Goal: Task Accomplishment & Management: Manage account settings

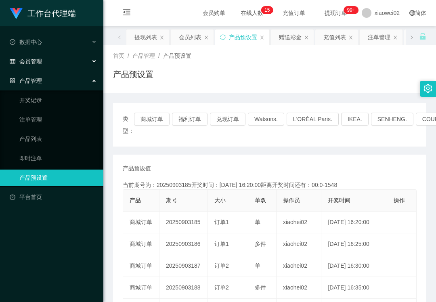
click at [52, 55] on div "会员管理" at bounding box center [51, 61] width 103 height 16
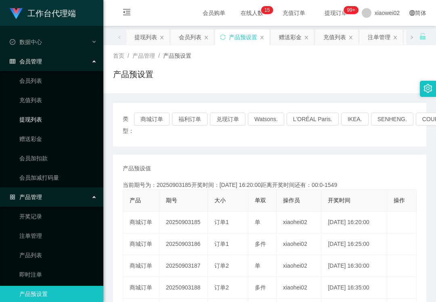
click at [46, 125] on link "提现列表" at bounding box center [58, 120] width 78 height 16
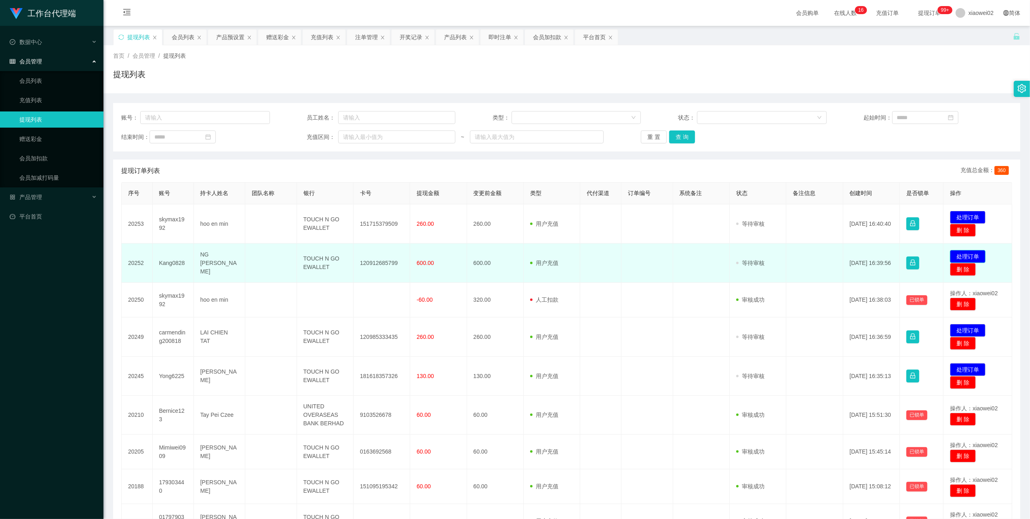
click at [962, 251] on button "处理订单" at bounding box center [968, 256] width 36 height 13
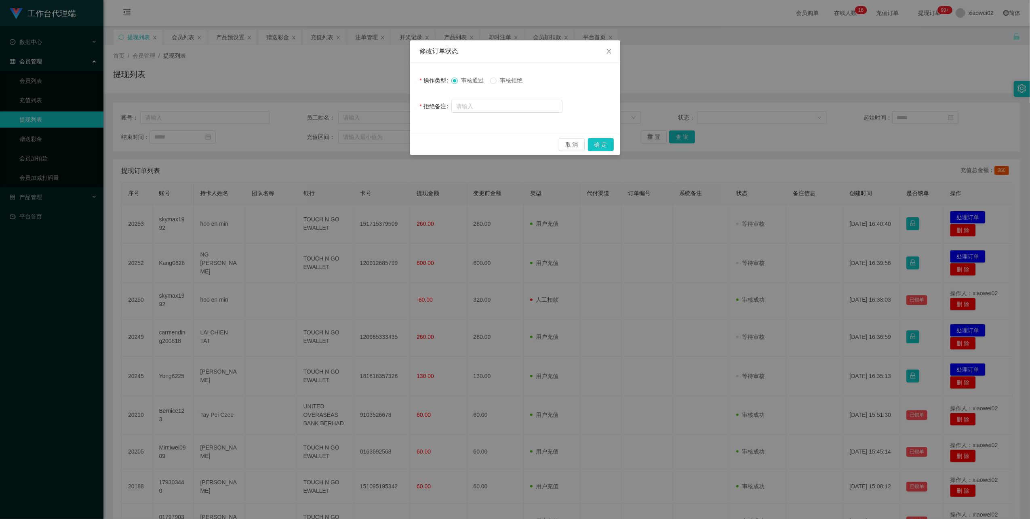
click at [518, 79] on span "审核拒绝" at bounding box center [511, 80] width 29 height 6
click at [595, 138] on div "取 消 确 定" at bounding box center [515, 144] width 210 height 21
click at [604, 144] on button "确 定" at bounding box center [601, 144] width 26 height 13
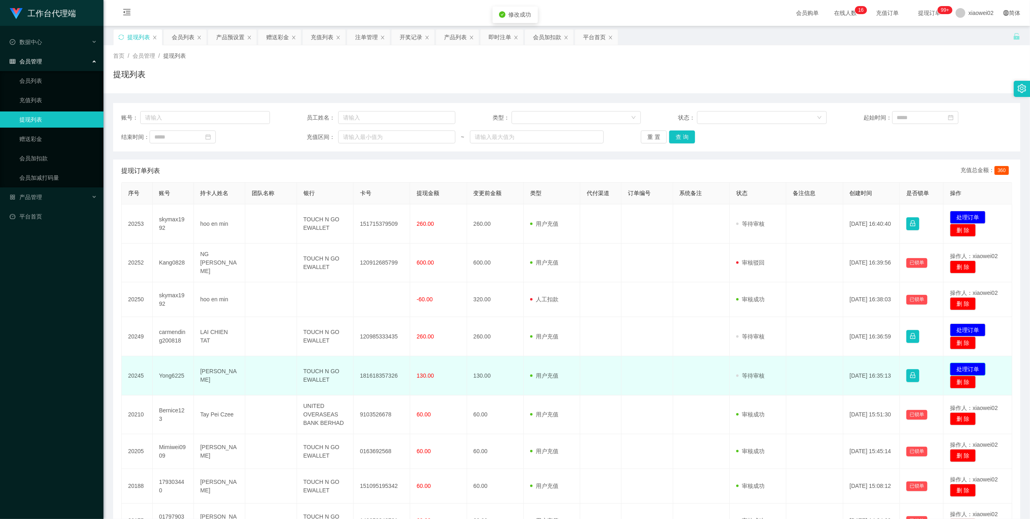
click at [954, 364] on button "处理订单" at bounding box center [968, 369] width 36 height 13
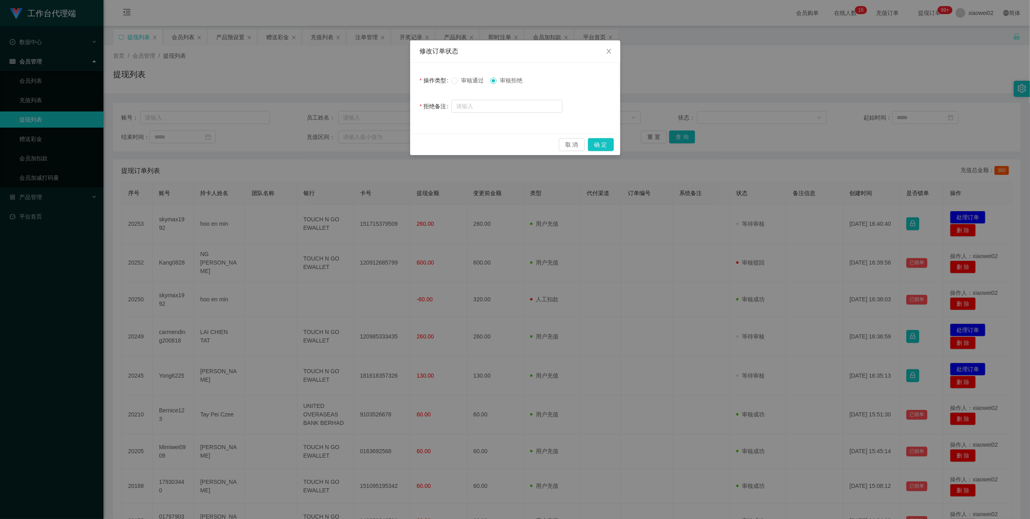
click at [470, 83] on span "审核通过" at bounding box center [472, 80] width 29 height 6
click at [590, 142] on button "确 定" at bounding box center [601, 144] width 26 height 13
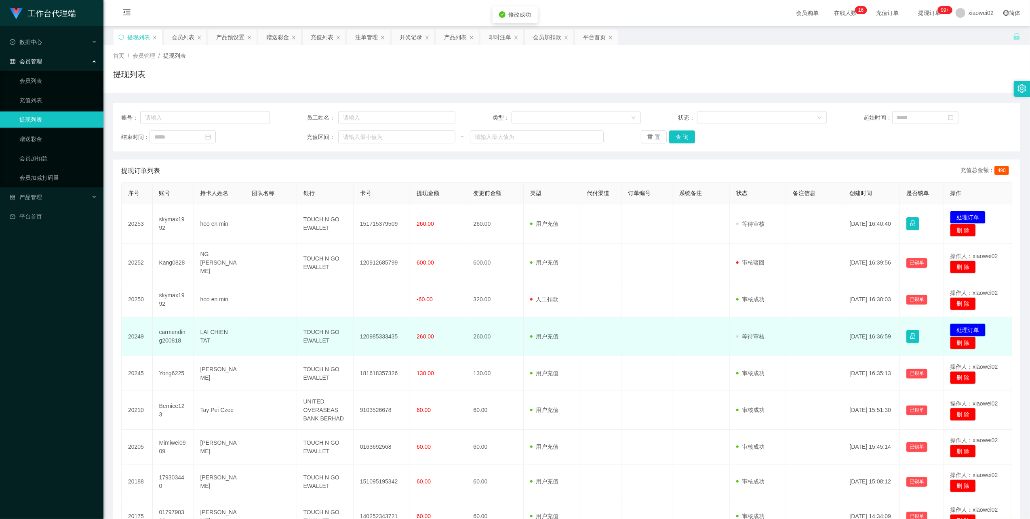
click at [968, 324] on button "处理订单" at bounding box center [968, 330] width 36 height 13
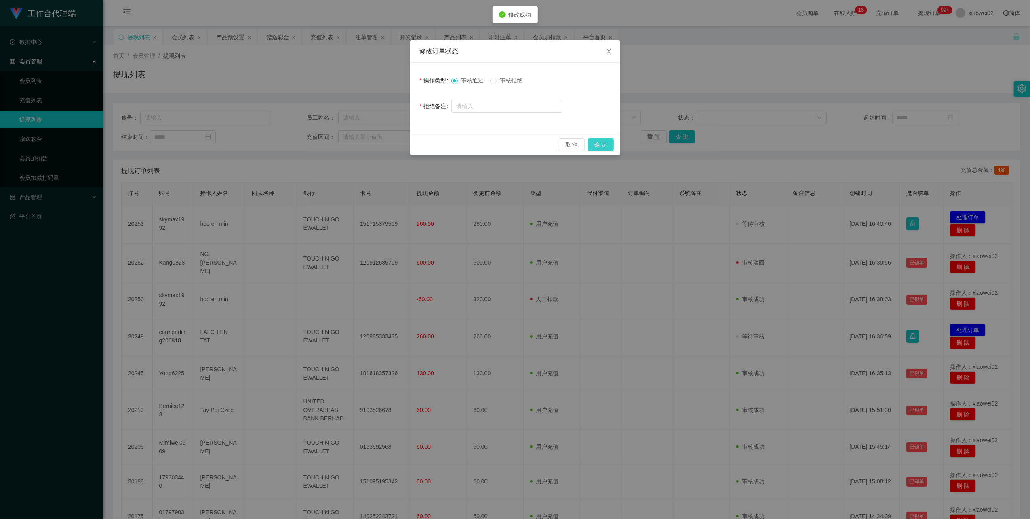
click at [608, 145] on button "确 定" at bounding box center [601, 144] width 26 height 13
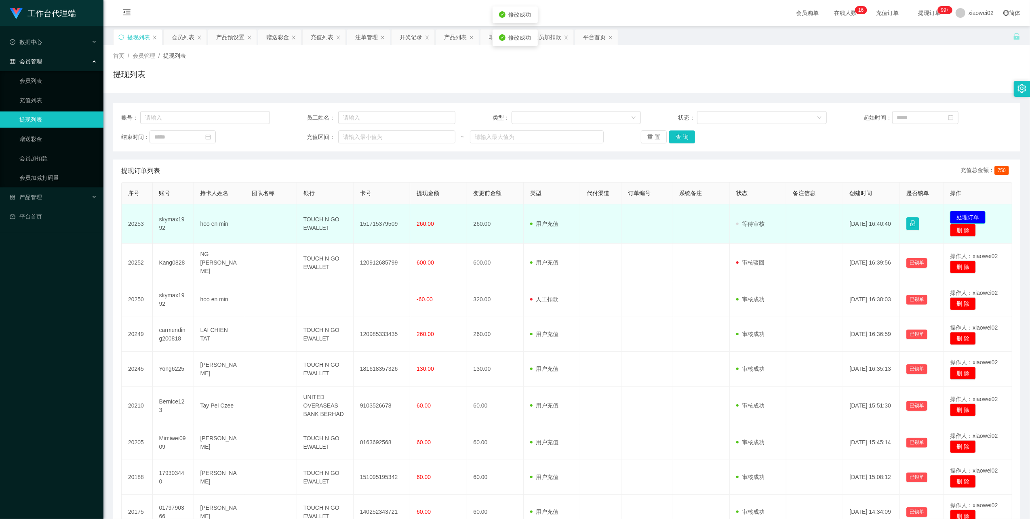
click at [950, 214] on button "处理订单" at bounding box center [968, 217] width 36 height 13
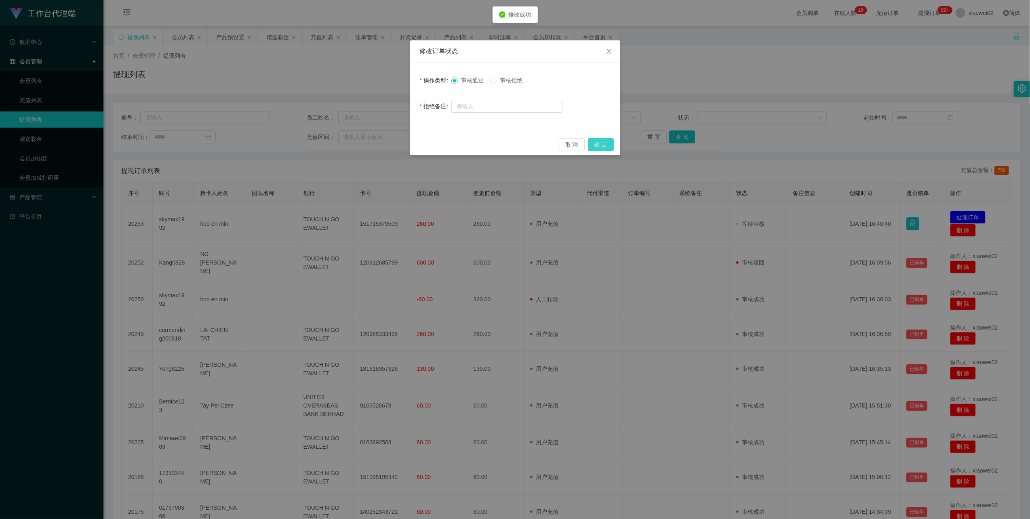
drag, startPoint x: 600, startPoint y: 139, endPoint x: 625, endPoint y: 138, distance: 24.7
click at [600, 140] on button "确 定" at bounding box center [601, 144] width 26 height 13
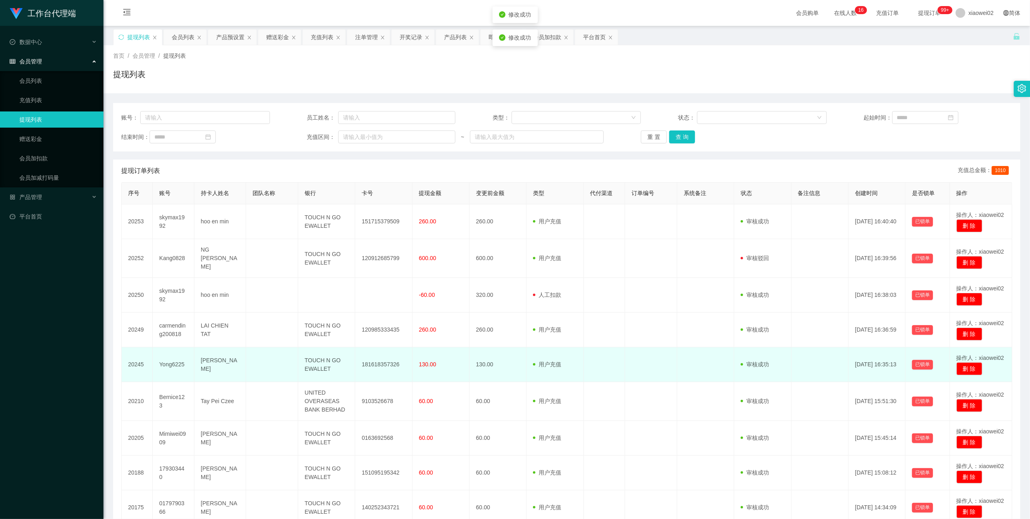
click at [393, 356] on td "181618357326" at bounding box center [383, 364] width 57 height 35
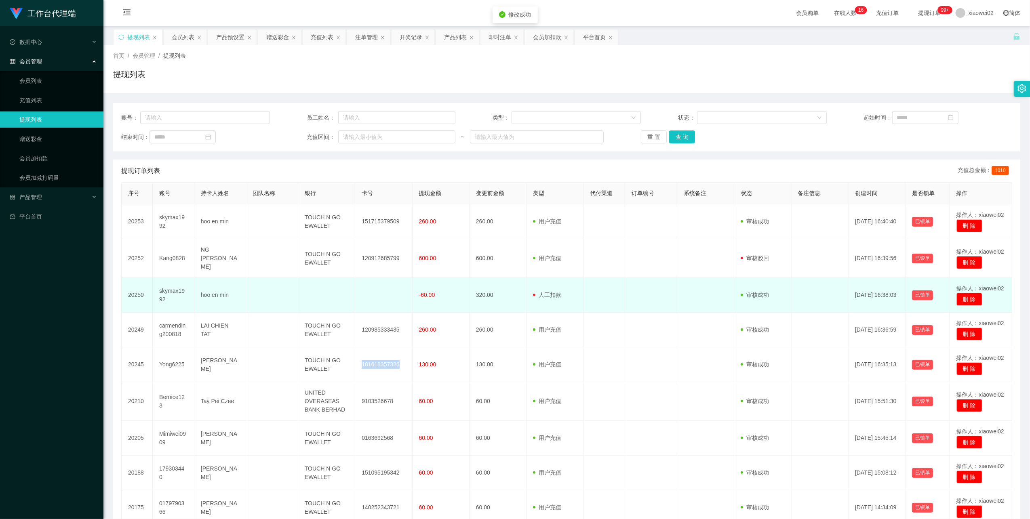
copy td "181618357326"
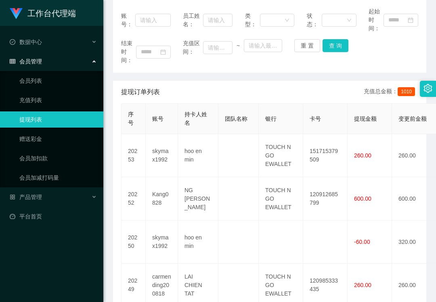
scroll to position [215, 0]
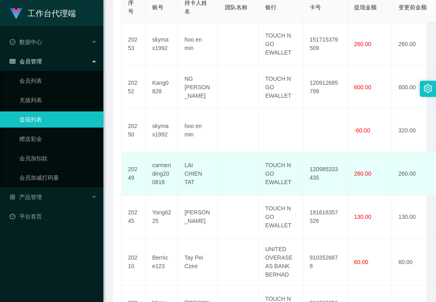
click at [316, 173] on td "120985333435" at bounding box center [325, 173] width 44 height 43
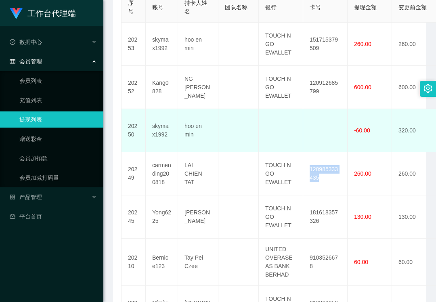
copy td "120985333435"
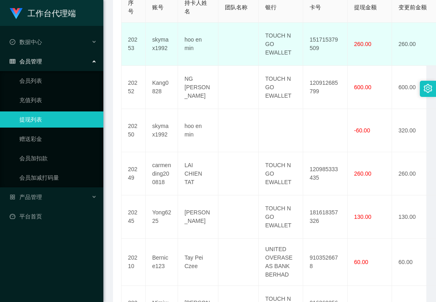
click at [325, 41] on td "151715379509" at bounding box center [325, 44] width 44 height 43
copy td "151715379509"
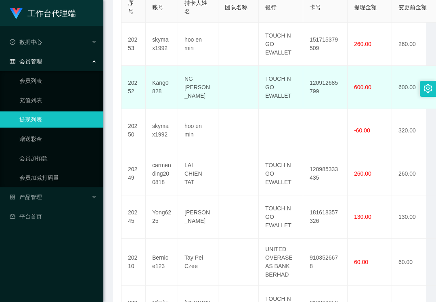
click at [328, 82] on td "120912685799" at bounding box center [325, 87] width 44 height 43
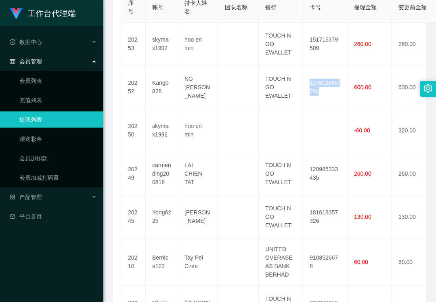
copy td "120912685799"
click at [69, 104] on link "充值列表" at bounding box center [58, 100] width 78 height 16
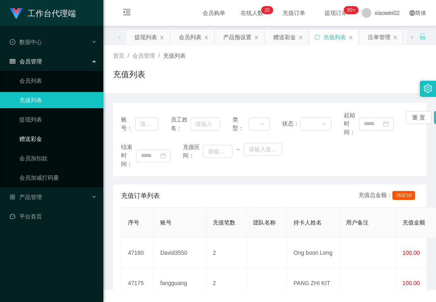
click at [44, 135] on link "赠送彩金" at bounding box center [58, 139] width 78 height 16
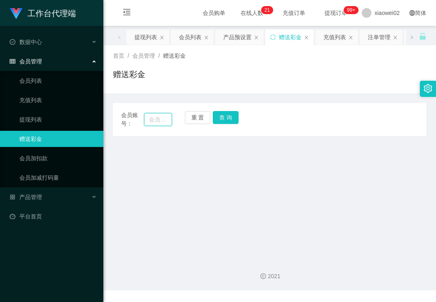
click at [145, 120] on input "text" at bounding box center [158, 119] width 28 height 13
paste input "Kang0828"
type input "Kang0828"
drag, startPoint x: 227, startPoint y: 113, endPoint x: 222, endPoint y: 124, distance: 12.3
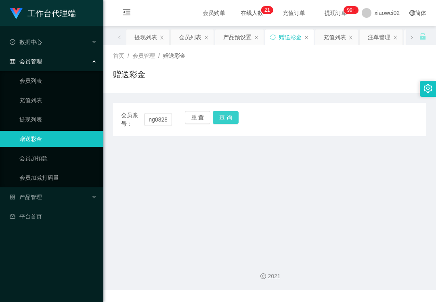
click at [227, 113] on button "查 询" at bounding box center [226, 117] width 26 height 13
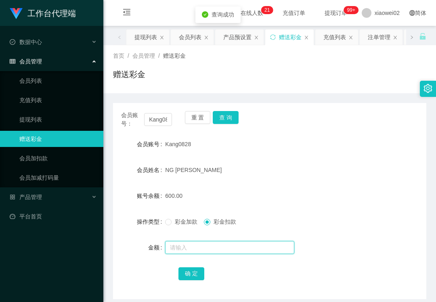
click at [209, 246] on input "text" at bounding box center [229, 247] width 129 height 13
type input "210"
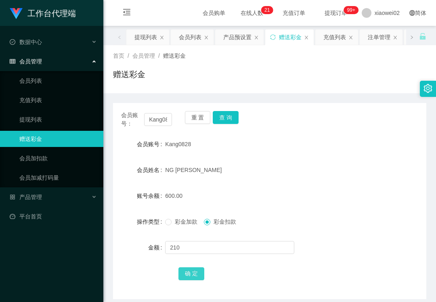
click at [192, 272] on button "确 定" at bounding box center [192, 273] width 26 height 13
drag, startPoint x: 65, startPoint y: 84, endPoint x: 66, endPoint y: 74, distance: 11.0
click at [65, 84] on link "会员列表" at bounding box center [58, 81] width 78 height 16
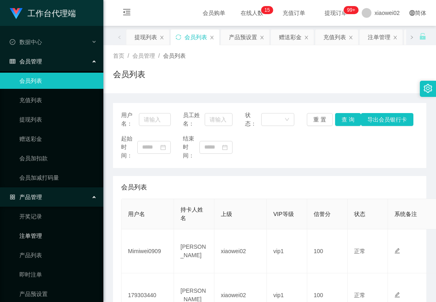
scroll to position [26, 0]
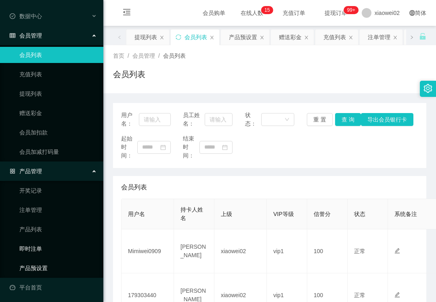
drag, startPoint x: 39, startPoint y: 270, endPoint x: 51, endPoint y: 254, distance: 19.9
click at [39, 270] on link "产品预设置" at bounding box center [58, 268] width 78 height 16
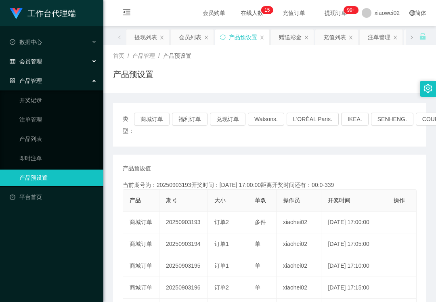
click at [57, 55] on div "会员管理" at bounding box center [51, 61] width 103 height 16
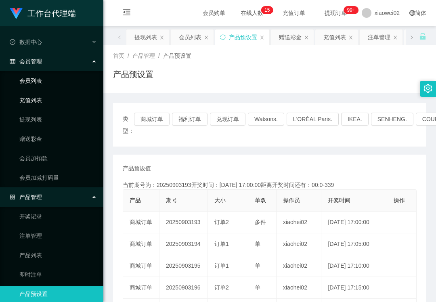
drag, startPoint x: 54, startPoint y: 102, endPoint x: 53, endPoint y: 81, distance: 20.6
click at [54, 102] on link "充值列表" at bounding box center [58, 100] width 78 height 16
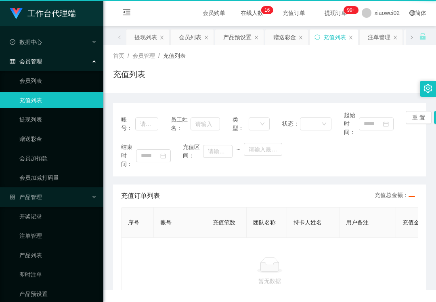
click at [57, 65] on div "会员管理" at bounding box center [51, 61] width 103 height 16
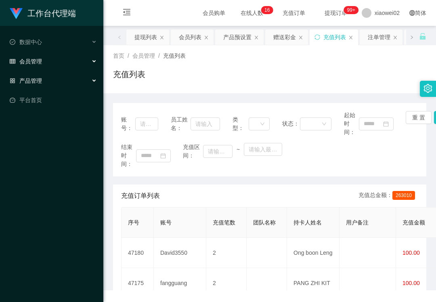
click at [52, 77] on div "产品管理" at bounding box center [51, 81] width 103 height 16
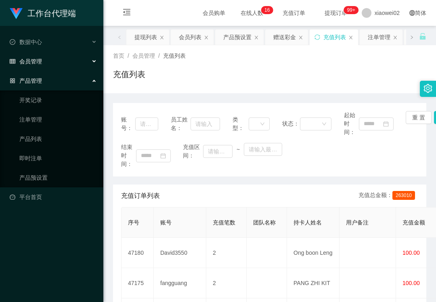
click at [57, 61] on div "会员管理" at bounding box center [51, 61] width 103 height 16
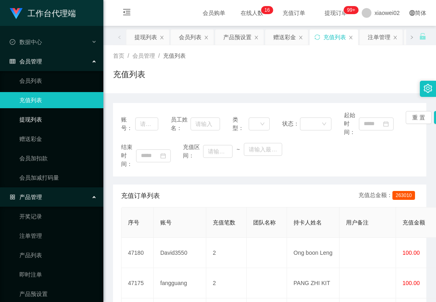
click at [47, 113] on link "提现列表" at bounding box center [58, 120] width 78 height 16
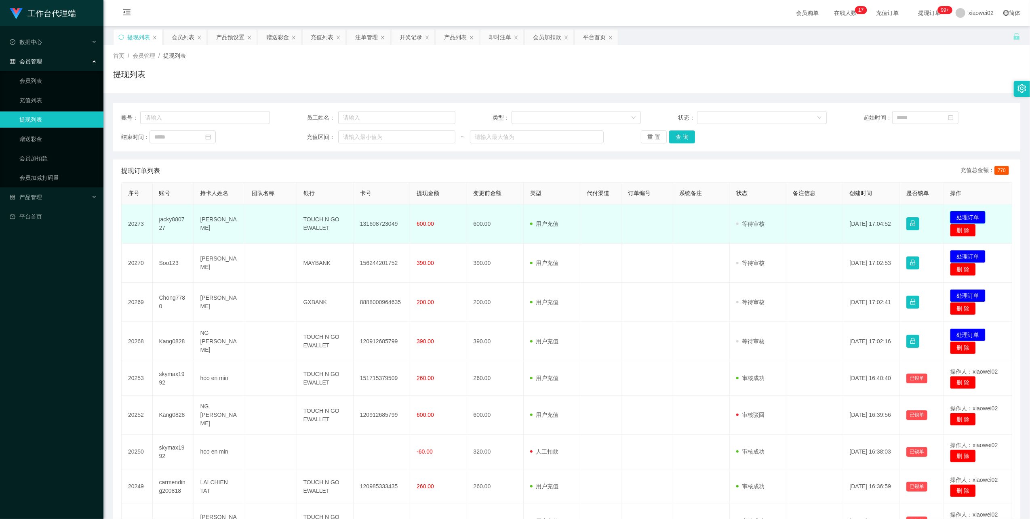
click at [974, 213] on button "处理订单" at bounding box center [968, 217] width 36 height 13
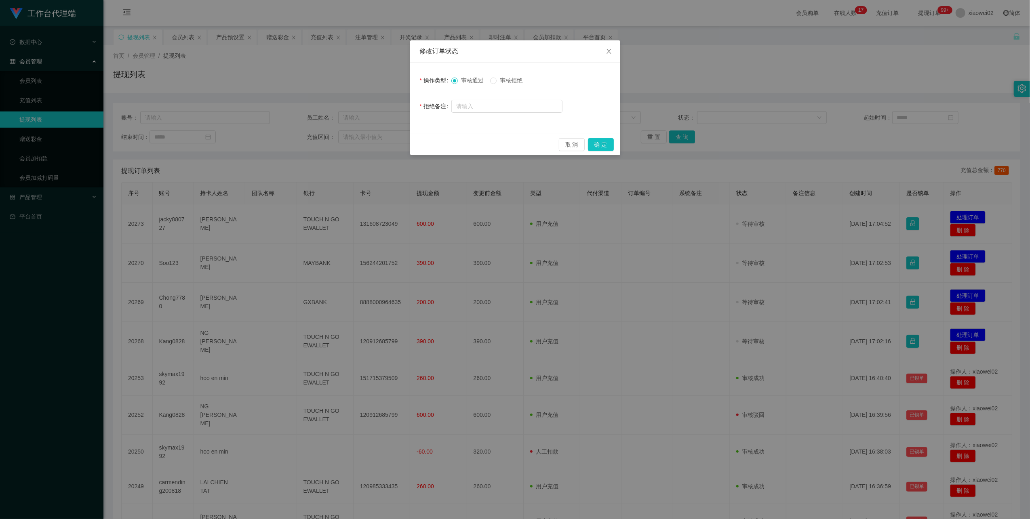
drag, startPoint x: 524, startPoint y: 78, endPoint x: 529, endPoint y: 84, distance: 8.0
click at [524, 78] on span "审核拒绝" at bounding box center [511, 80] width 29 height 6
click at [600, 142] on button "确 定" at bounding box center [601, 144] width 26 height 13
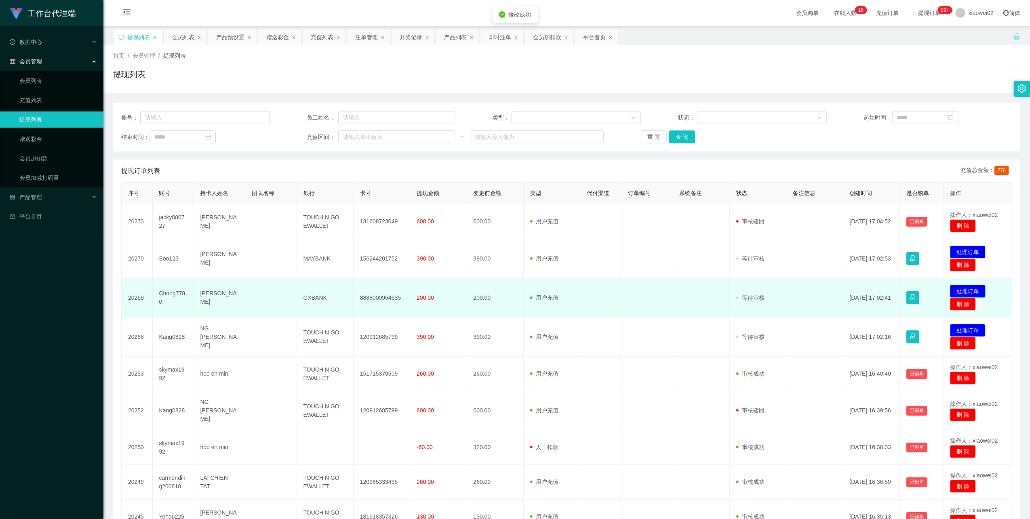
drag, startPoint x: 979, startPoint y: 289, endPoint x: 947, endPoint y: 263, distance: 41.3
click at [978, 289] on button "处理订单" at bounding box center [968, 291] width 36 height 13
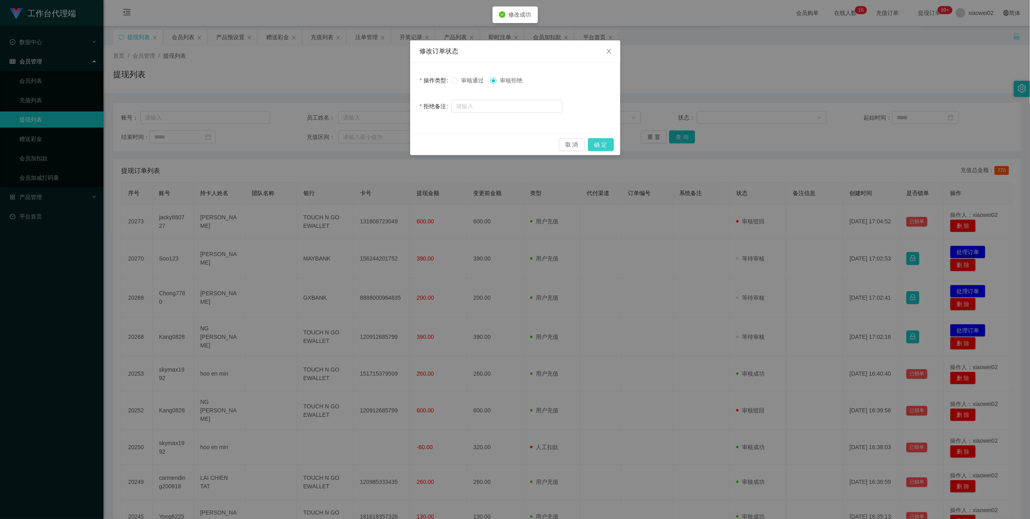
click at [594, 143] on button "确 定" at bounding box center [601, 144] width 26 height 13
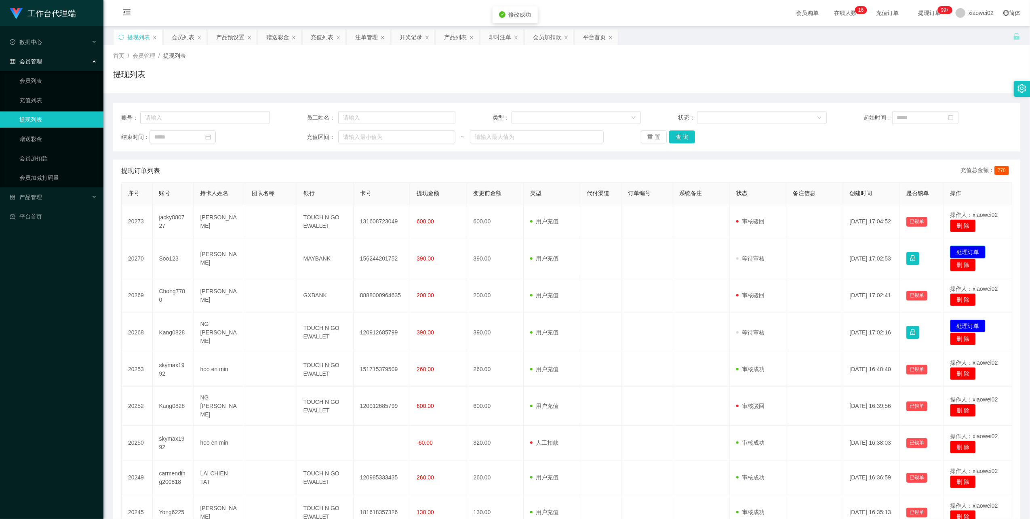
drag, startPoint x: 949, startPoint y: 253, endPoint x: 910, endPoint y: 234, distance: 43.5
click at [950, 252] on button "处理订单" at bounding box center [968, 252] width 36 height 13
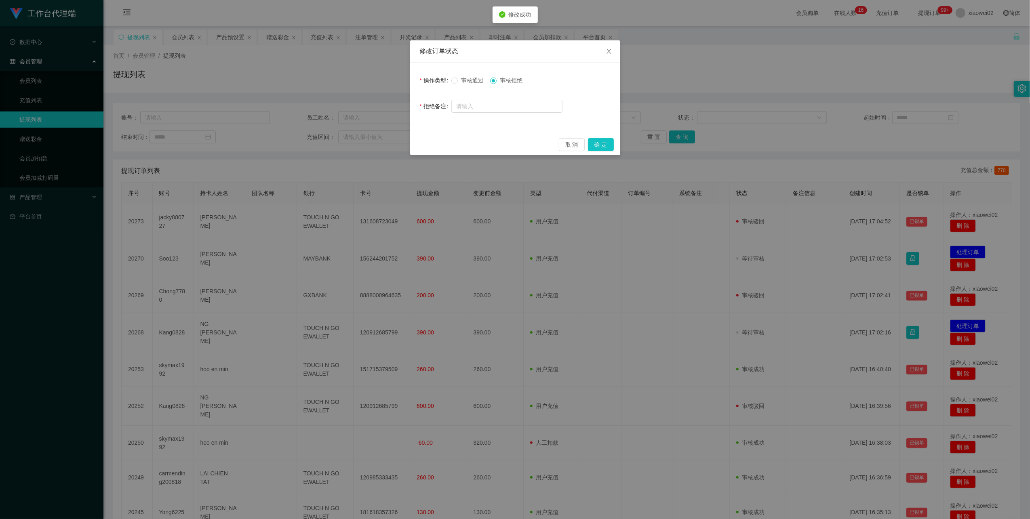
drag, startPoint x: 461, startPoint y: 78, endPoint x: 572, endPoint y: 110, distance: 115.5
click at [462, 78] on span "审核通过" at bounding box center [472, 80] width 29 height 6
click at [473, 82] on span "审核通过" at bounding box center [472, 80] width 29 height 6
click at [601, 145] on button "确 定" at bounding box center [601, 144] width 26 height 13
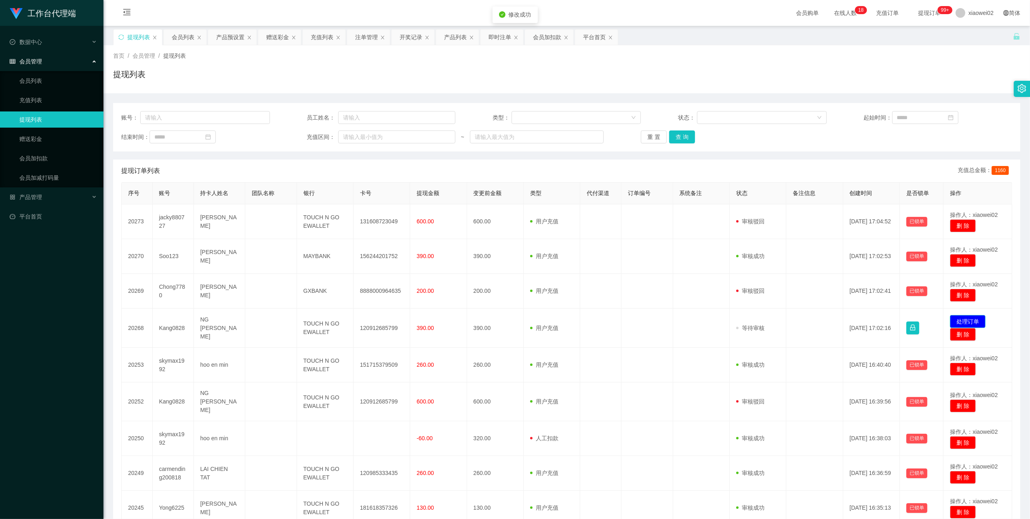
drag, startPoint x: 965, startPoint y: 319, endPoint x: 869, endPoint y: 249, distance: 119.1
click at [965, 318] on button "处理订单" at bounding box center [968, 321] width 36 height 13
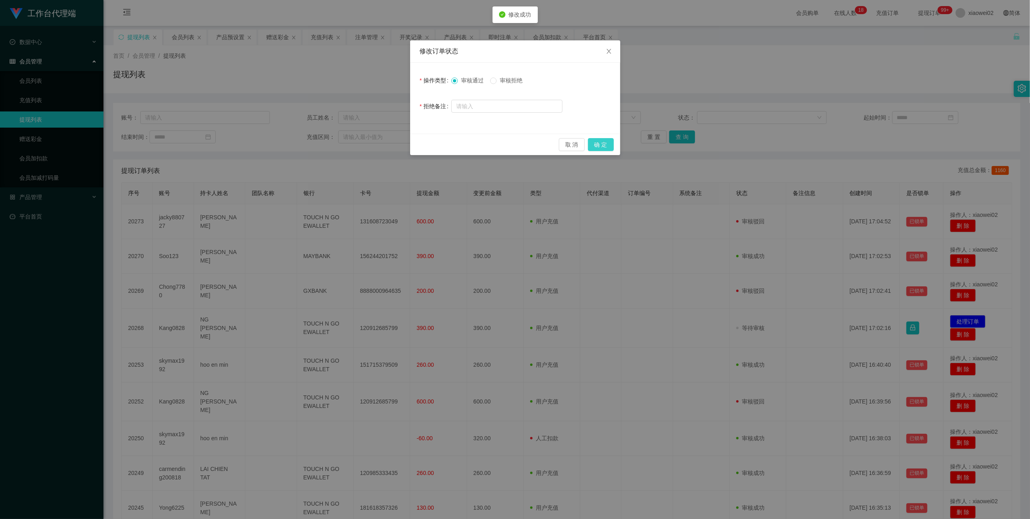
click at [606, 147] on button "确 定" at bounding box center [601, 144] width 26 height 13
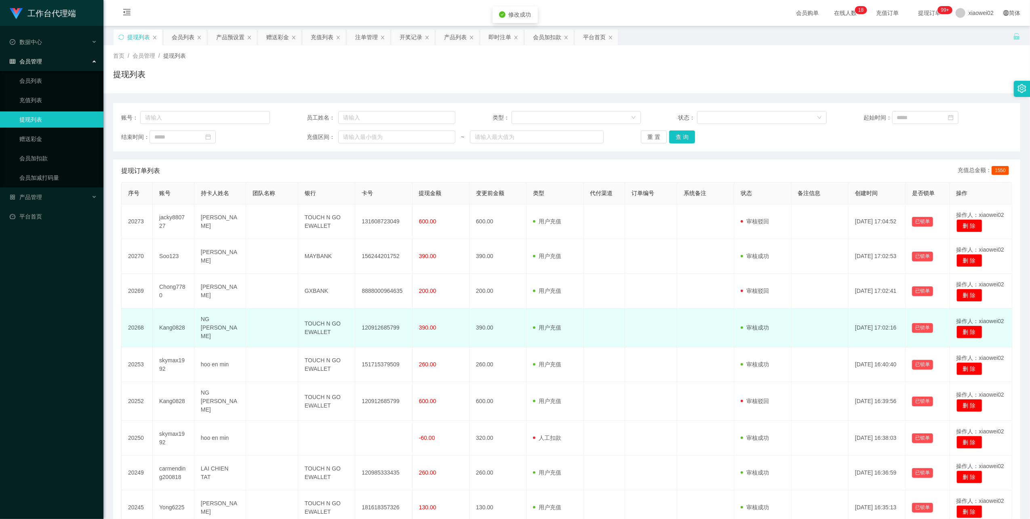
click at [385, 323] on td "120912685799" at bounding box center [383, 328] width 57 height 39
click at [386, 323] on td "120912685799" at bounding box center [383, 328] width 57 height 39
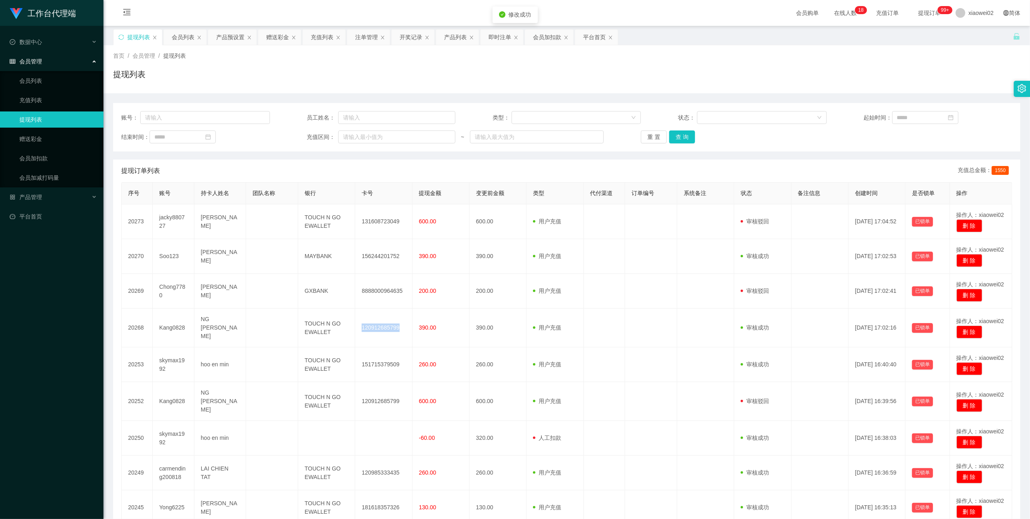
copy td "120912685799"
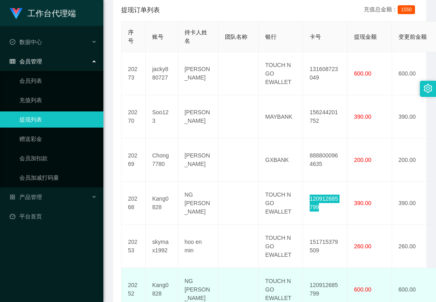
scroll to position [215, 0]
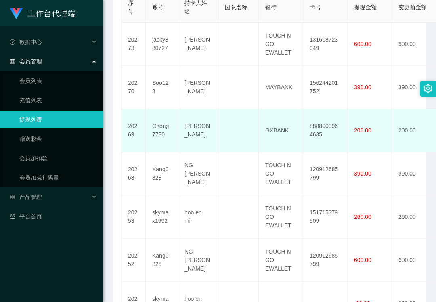
click at [319, 128] on td "8888000964635" at bounding box center [325, 130] width 44 height 43
copy td "8888000964635"
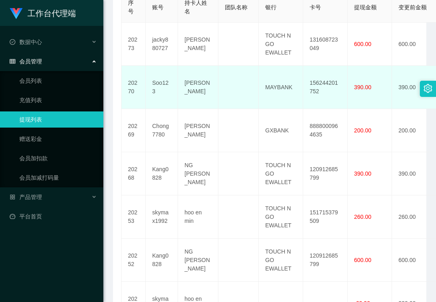
click at [332, 84] on td "156244201752" at bounding box center [325, 87] width 44 height 43
copy td "156244201752"
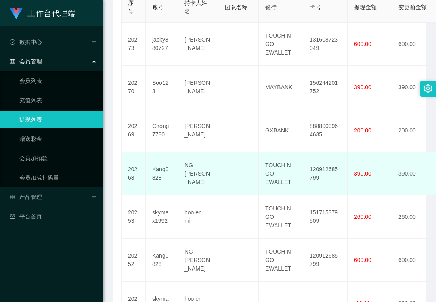
click at [328, 168] on td "120912685799" at bounding box center [325, 173] width 44 height 43
copy td "120912685799"
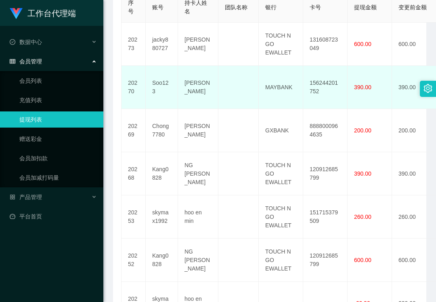
click at [330, 82] on td "156244201752" at bounding box center [325, 87] width 44 height 43
copy td "156244201752"
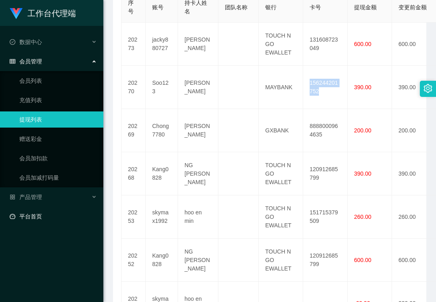
click at [44, 212] on link "平台首页" at bounding box center [53, 216] width 87 height 16
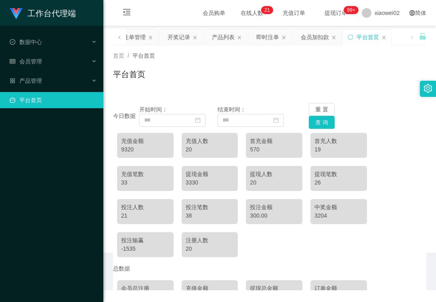
click at [47, 193] on div "工作台代理端 数据中心 会员管理 会员列表 充值列表 提现列表 赠送彩金 会员加扣款 会员加减打码量 产品管理 平台首页" at bounding box center [51, 151] width 103 height 302
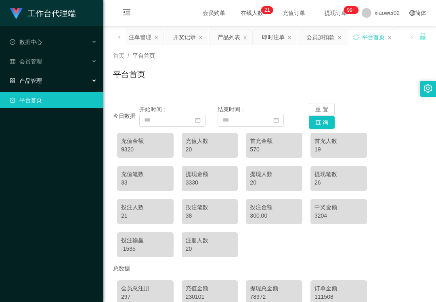
click at [48, 73] on div "产品管理" at bounding box center [51, 81] width 103 height 16
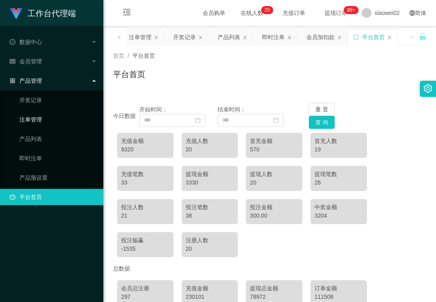
click at [42, 112] on link "注单管理" at bounding box center [58, 120] width 78 height 16
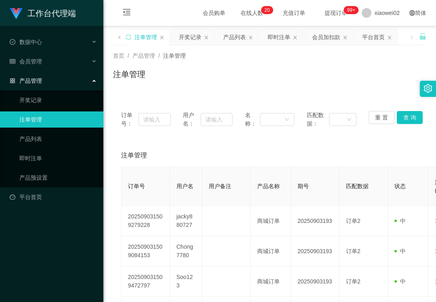
click at [194, 121] on span "用户名：" at bounding box center [192, 119] width 18 height 17
click at [210, 118] on input "text" at bounding box center [217, 119] width 32 height 13
paste input "Peiyiwong"
type input "Peiyiwong"
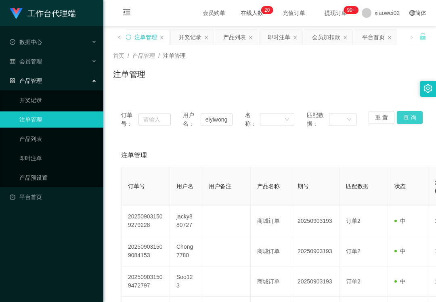
click at [409, 120] on button "查 询" at bounding box center [410, 117] width 26 height 13
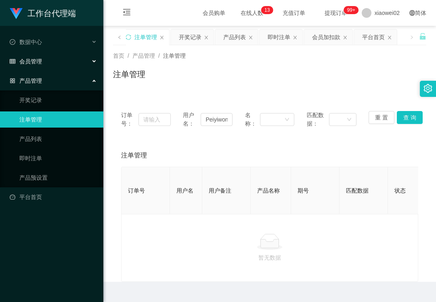
click at [41, 58] on span "会员管理" at bounding box center [26, 61] width 32 height 6
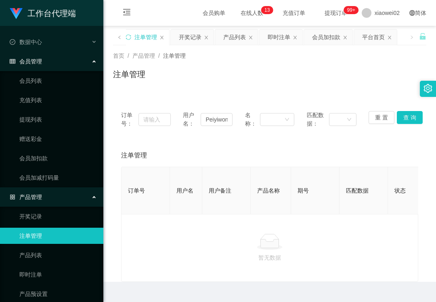
click at [34, 128] on ul "会员列表 充值列表 提现列表 赠送彩金 会员加扣款 会员加减打码量" at bounding box center [51, 129] width 103 height 116
click at [39, 134] on link "赠送彩金" at bounding box center [58, 139] width 78 height 16
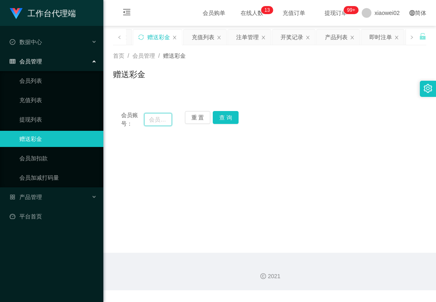
click at [164, 122] on input "text" at bounding box center [158, 119] width 28 height 13
paste input "Chong7780"
type input "Chong7780"
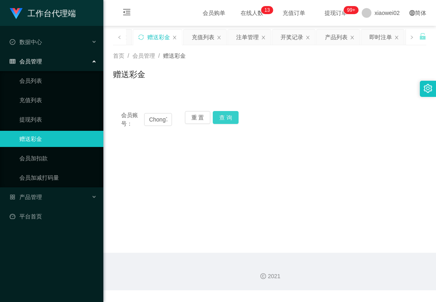
click at [221, 117] on button "查 询" at bounding box center [226, 117] width 26 height 13
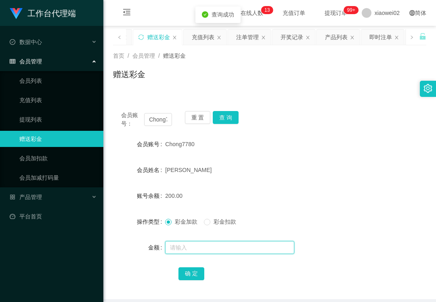
click at [186, 246] on input "text" at bounding box center [229, 247] width 129 height 13
type input "70"
click at [230, 228] on form "会员账号 Chong7780 会员姓名 Chong Shiow hui 账号余额 200.00 操作类型 彩金加款 彩金扣款 金额 70 确 定" at bounding box center [270, 208] width 314 height 145
click at [230, 226] on label "彩金扣款" at bounding box center [222, 222] width 36 height 8
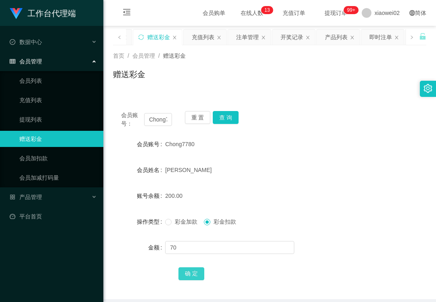
drag, startPoint x: 184, startPoint y: 276, endPoint x: 203, endPoint y: 188, distance: 90.4
click at [185, 276] on button "确 定" at bounding box center [192, 273] width 26 height 13
click at [104, 245] on main "关闭左侧 关闭右侧 关闭其它 刷新页面 提现列表 会员列表 产品预设置 赠送彩金 充值列表 注单管理 开奖记录 产品列表 即时注单 会员加扣款 平台首页 首页…" at bounding box center [269, 163] width 333 height 274
drag, startPoint x: 201, startPoint y: 109, endPoint x: 181, endPoint y: 125, distance: 25.2
click at [201, 112] on div "会员账号： Chong7780 重 置 查 询 会员账号 Chong7780 会员姓名 Chong Shiow hui 账号余额 130.00 操作类型 彩金…" at bounding box center [270, 201] width 314 height 196
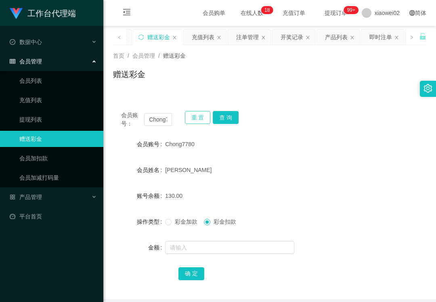
click at [191, 120] on button "重 置" at bounding box center [198, 117] width 26 height 13
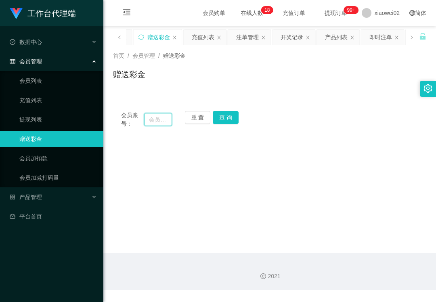
click at [165, 122] on input "text" at bounding box center [158, 119] width 28 height 13
paste input "jacky880727"
type input "jacky880727"
click at [213, 120] on button "查 询" at bounding box center [226, 117] width 26 height 13
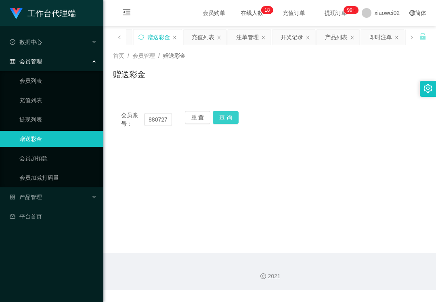
scroll to position [0, 0]
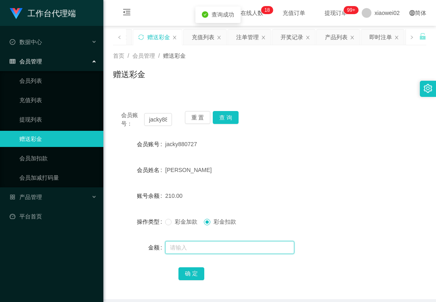
click at [214, 248] on input "text" at bounding box center [229, 247] width 129 height 13
click at [181, 219] on span "彩金加款" at bounding box center [186, 222] width 29 height 6
click at [196, 252] on input "text" at bounding box center [229, 247] width 129 height 13
type input "180"
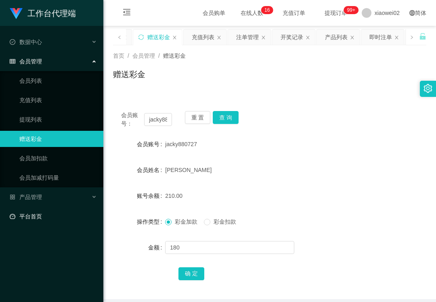
click at [40, 208] on link "平台首页" at bounding box center [53, 216] width 87 height 16
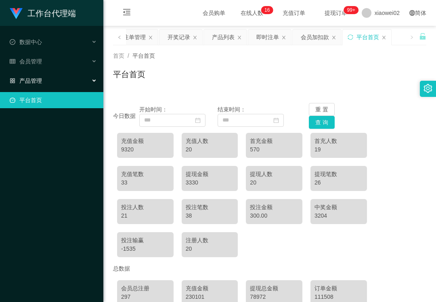
click at [60, 74] on div "产品管理" at bounding box center [51, 81] width 103 height 16
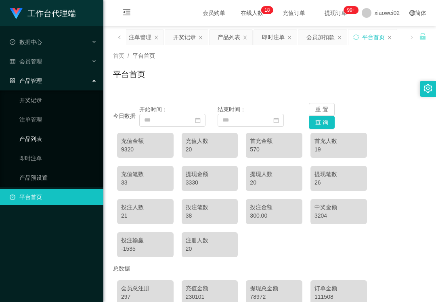
click at [55, 133] on link "产品列表" at bounding box center [58, 139] width 78 height 16
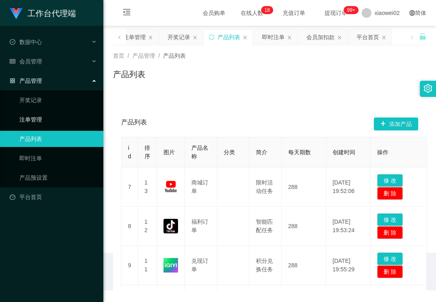
click at [61, 118] on link "注单管理" at bounding box center [58, 120] width 78 height 16
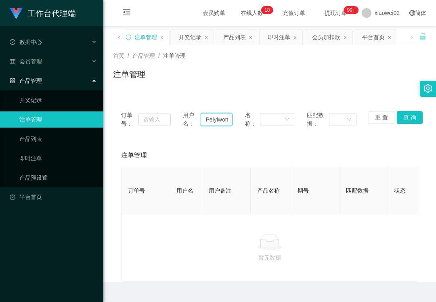
click at [217, 122] on input "Peiyiwong" at bounding box center [217, 119] width 32 height 13
paste input "jacky880727"
type input "jacky880727"
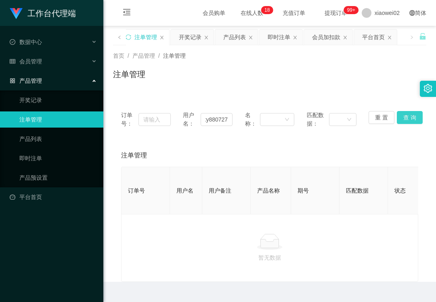
click at [410, 120] on button "查 询" at bounding box center [410, 117] width 26 height 13
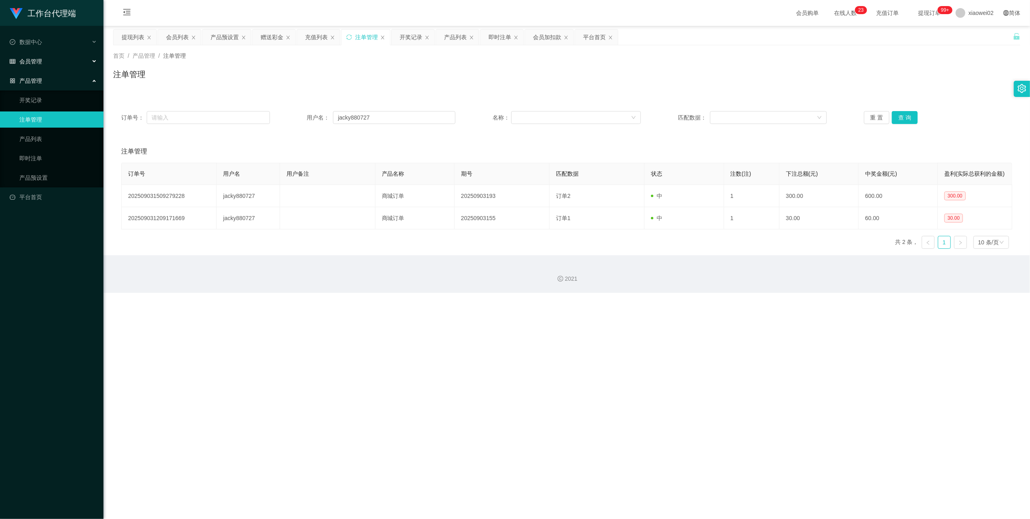
click at [26, 64] on div "会员管理" at bounding box center [51, 61] width 103 height 16
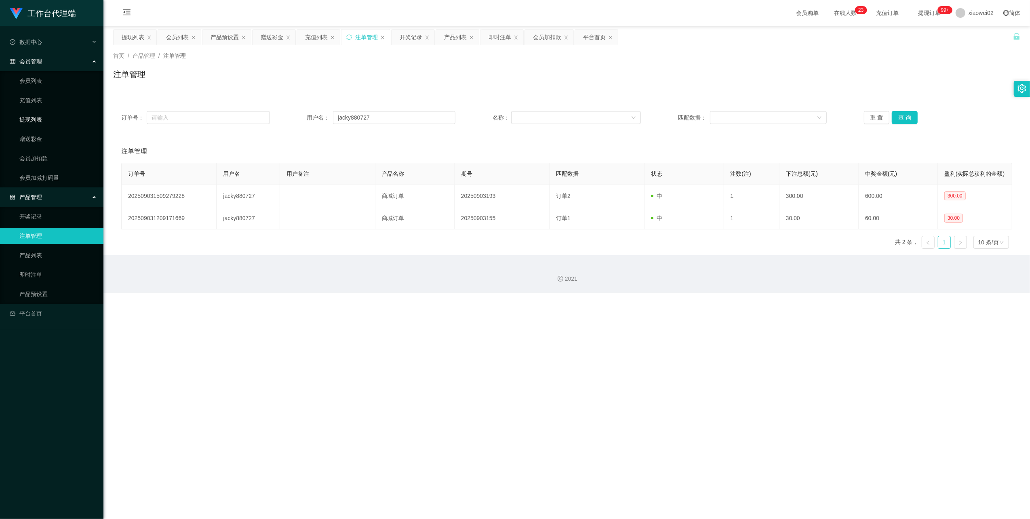
click at [37, 122] on link "提现列表" at bounding box center [58, 120] width 78 height 16
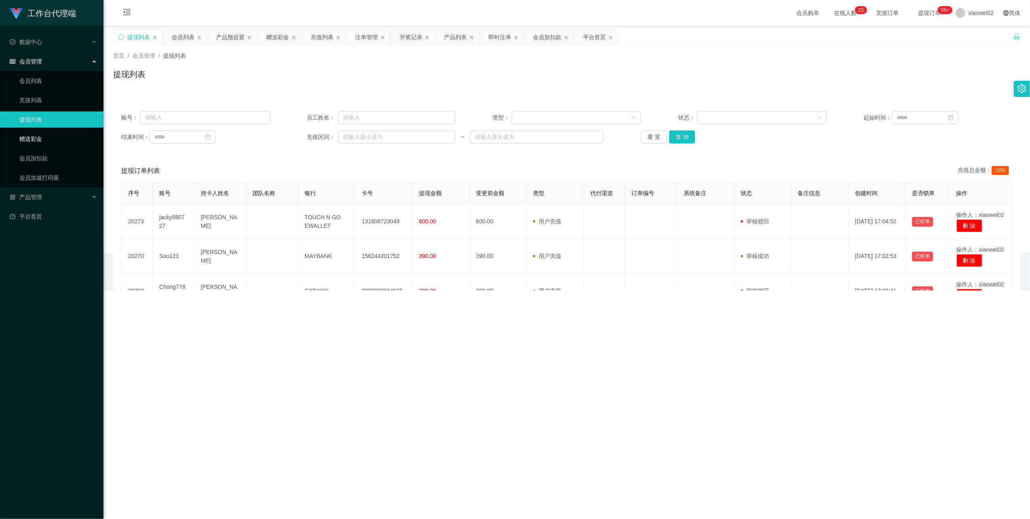
click at [35, 131] on link "赠送彩金" at bounding box center [58, 139] width 78 height 16
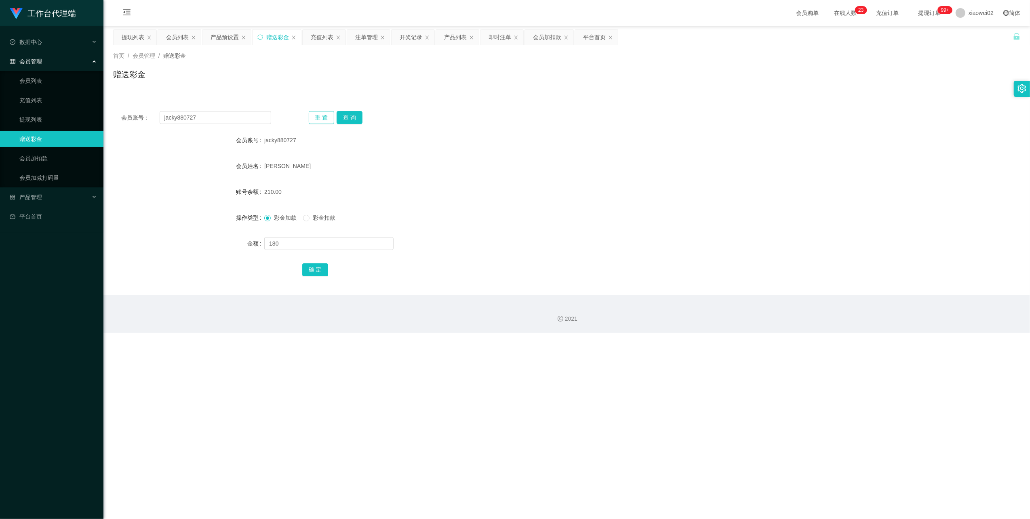
drag, startPoint x: 331, startPoint y: 120, endPoint x: 277, endPoint y: 116, distance: 54.7
click at [330, 120] on button "重 置" at bounding box center [322, 117] width 26 height 13
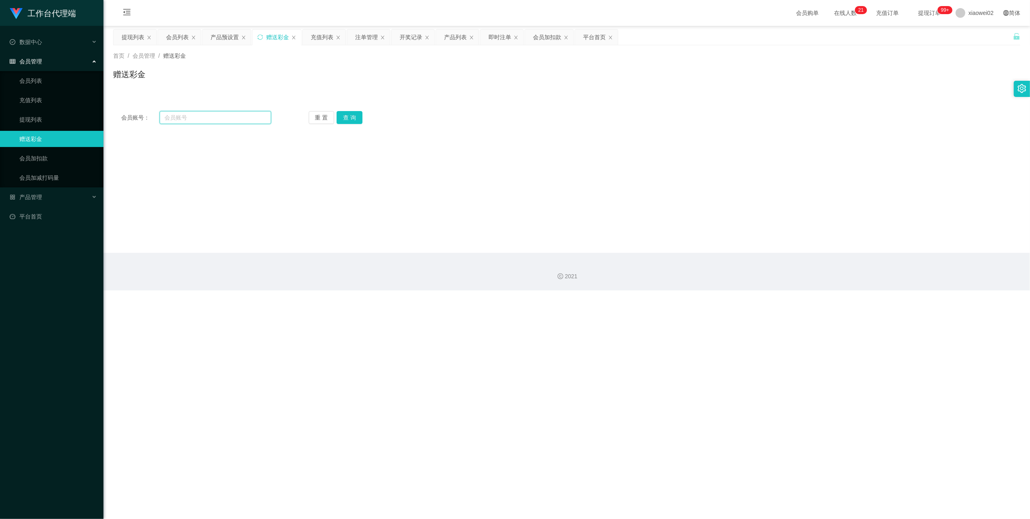
click at [207, 114] on input "text" at bounding box center [216, 117] width 112 height 13
paste input "jacky880727"
type input "jacky880727"
click at [358, 117] on button "查 询" at bounding box center [350, 117] width 26 height 13
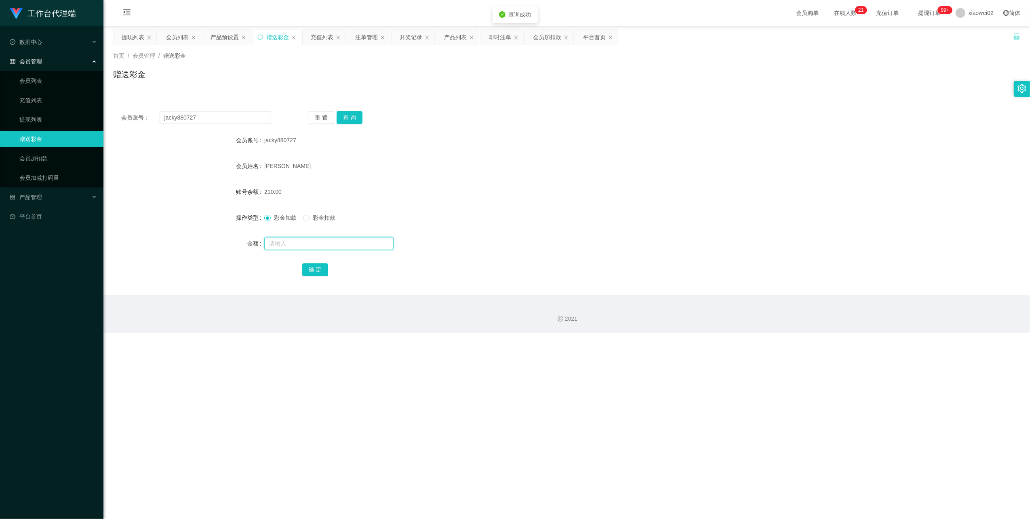
click at [301, 244] on input "text" at bounding box center [328, 243] width 129 height 13
type input "180"
click at [311, 262] on div "确 定" at bounding box center [566, 269] width 529 height 16
click at [309, 278] on div "会员账号： jacky880727 重 置 查 询 会员账号 jacky880727 会员姓名 Choo yun feng 账号余额 210.00 操作类型 …" at bounding box center [566, 199] width 907 height 192
click at [309, 275] on button "确 定" at bounding box center [315, 269] width 26 height 13
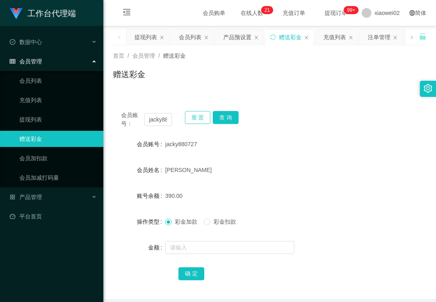
click at [194, 117] on button "重 置" at bounding box center [198, 117] width 26 height 13
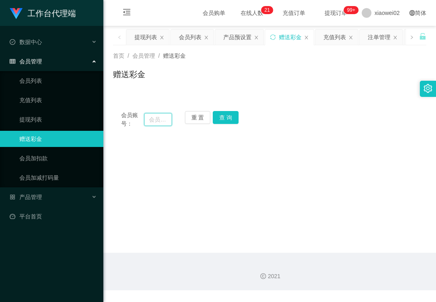
click at [148, 118] on input "text" at bounding box center [158, 119] width 28 height 13
paste input "Peiyiwong"
type input "Peiyiwong"
click at [226, 119] on button "查 询" at bounding box center [226, 117] width 26 height 13
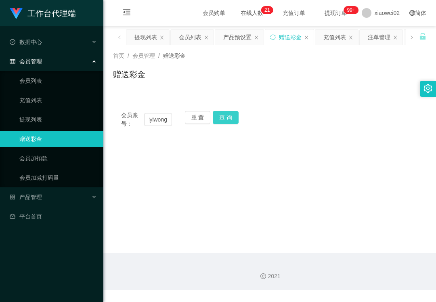
scroll to position [0, 0]
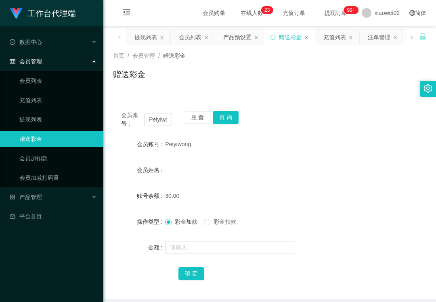
click at [198, 85] on div "赠送彩金" at bounding box center [270, 77] width 314 height 19
click at [67, 265] on div "工作台代理端 数据中心 会员管理 会员列表 充值列表 提现列表 赠送彩金 会员加扣款 会员加减打码量 产品管理 开奖记录 注单管理 产品列表 即时注单 产品预…" at bounding box center [51, 151] width 103 height 302
click at [28, 115] on link "提现列表" at bounding box center [58, 120] width 78 height 16
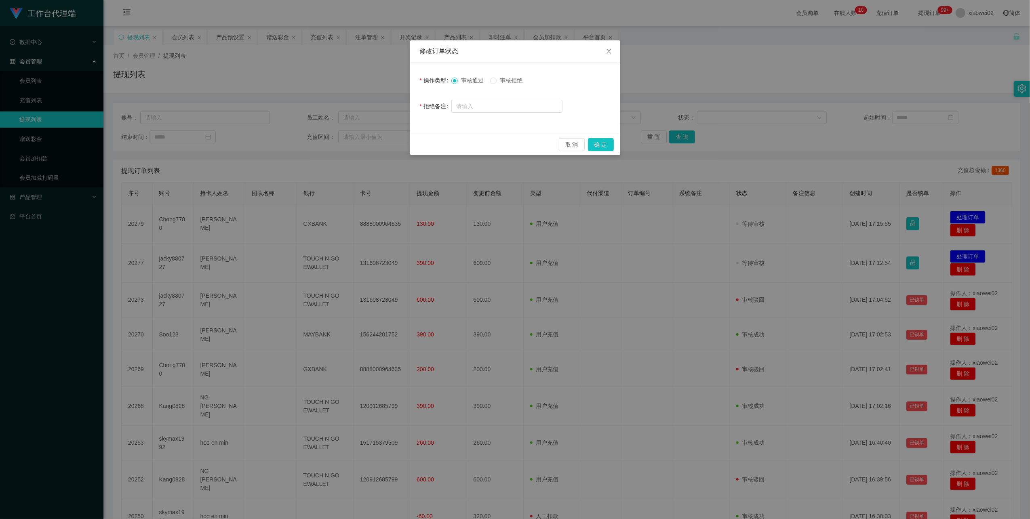
click at [602, 151] on div "取 消 确 定" at bounding box center [515, 144] width 210 height 21
drag, startPoint x: 603, startPoint y: 141, endPoint x: 729, endPoint y: 143, distance: 125.7
click at [605, 141] on button "确 定" at bounding box center [601, 144] width 26 height 13
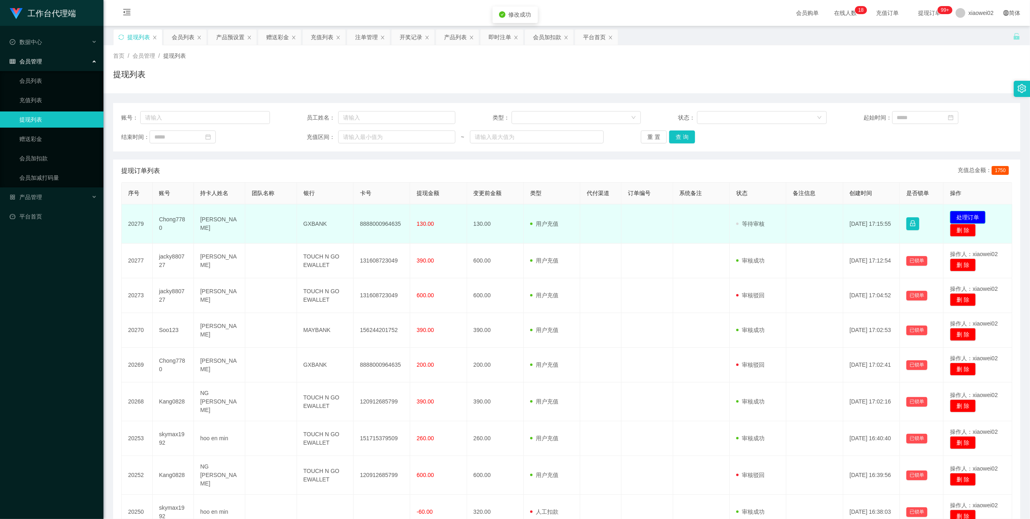
click at [950, 212] on button "处理订单" at bounding box center [968, 217] width 36 height 13
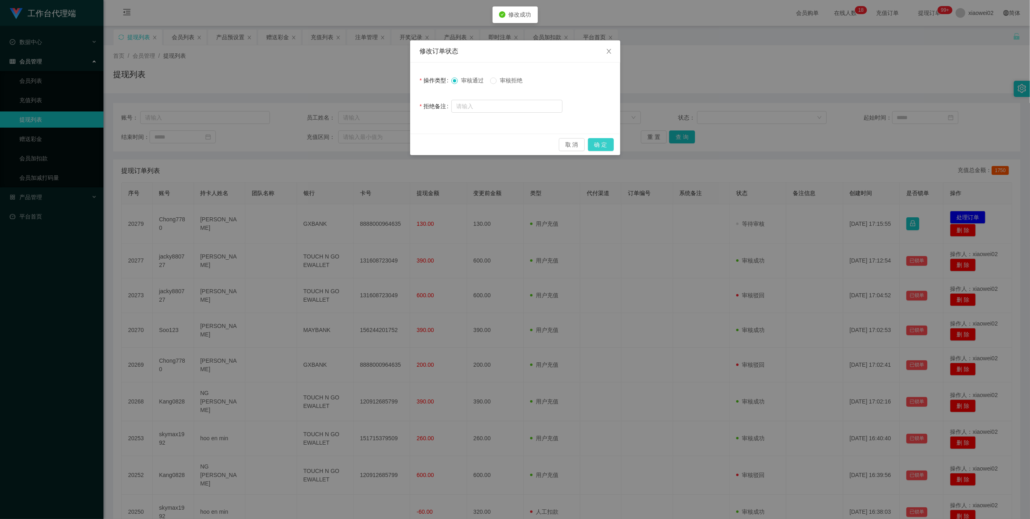
click at [602, 141] on button "确 定" at bounding box center [601, 144] width 26 height 13
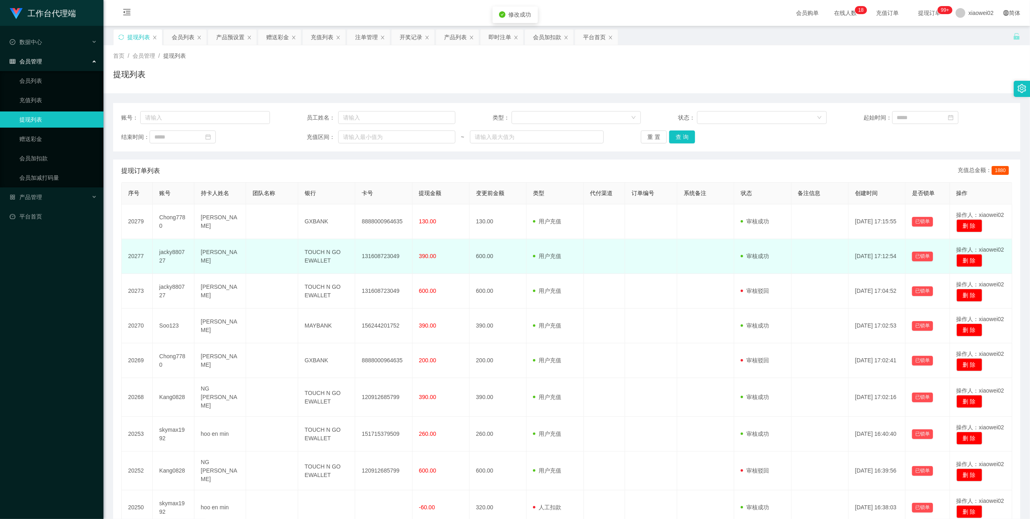
click at [393, 252] on td "131608723049" at bounding box center [383, 256] width 57 height 35
click at [388, 254] on td "131608723049" at bounding box center [383, 256] width 57 height 35
drag, startPoint x: 388, startPoint y: 254, endPoint x: 408, endPoint y: 242, distance: 23.4
click at [389, 254] on td "131608723049" at bounding box center [383, 256] width 57 height 35
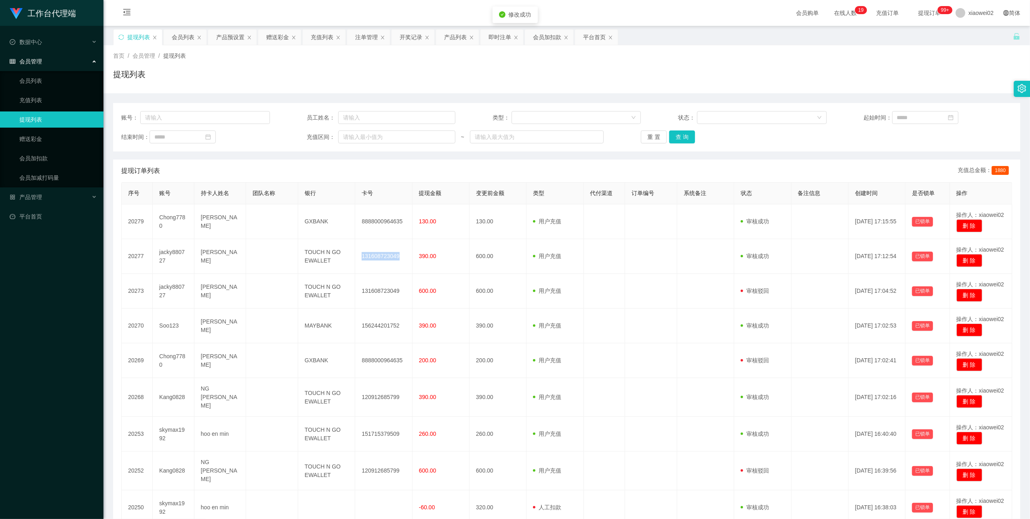
copy td "131608723049"
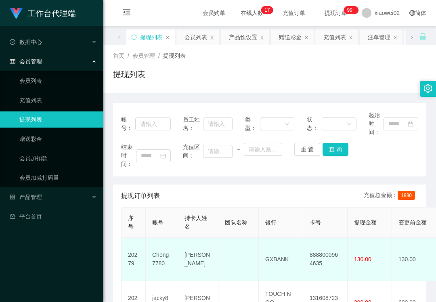
click at [324, 253] on td "8888000964635" at bounding box center [325, 259] width 44 height 43
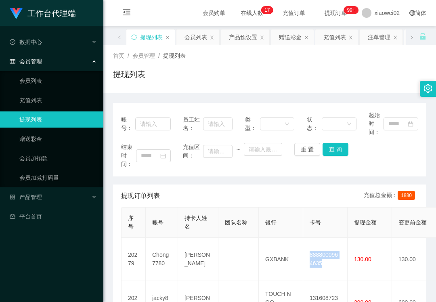
copy td "8888000964635"
click at [59, 123] on link "提现列表" at bounding box center [58, 120] width 78 height 16
click at [55, 128] on ul "会员列表 充值列表 提现列表 赠送彩金 会员加扣款 会员加减打码量" at bounding box center [51, 129] width 103 height 116
drag, startPoint x: 55, startPoint y: 139, endPoint x: 83, endPoint y: 137, distance: 27.9
click at [55, 139] on link "赠送彩金" at bounding box center [58, 139] width 78 height 16
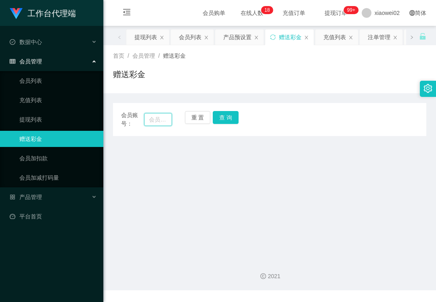
drag, startPoint x: 154, startPoint y: 122, endPoint x: 222, endPoint y: 118, distance: 67.5
click at [156, 121] on input "text" at bounding box center [158, 119] width 28 height 13
paste input "Peiyiwong"
type input "Peiyiwong"
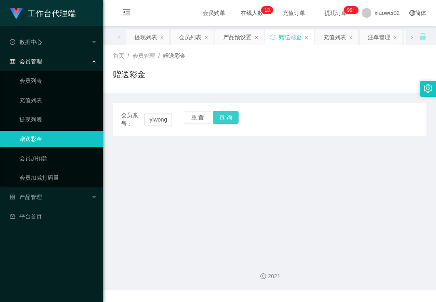
scroll to position [0, 0]
click at [225, 118] on button "查 询" at bounding box center [226, 117] width 26 height 13
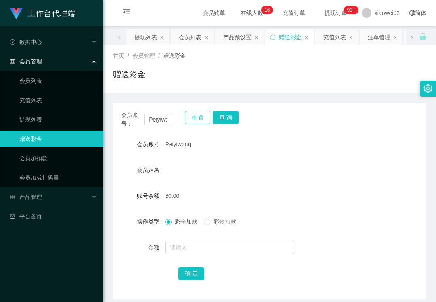
click at [189, 118] on button "重 置" at bounding box center [198, 117] width 26 height 13
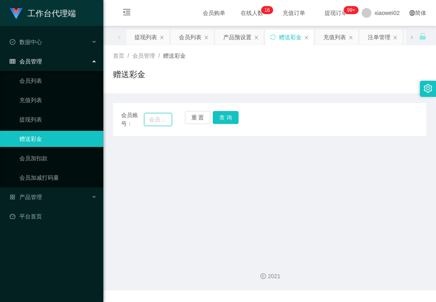
click at [159, 118] on input "text" at bounding box center [158, 119] width 28 height 13
paste input "Peiyiwong"
type input "Peiyiwong"
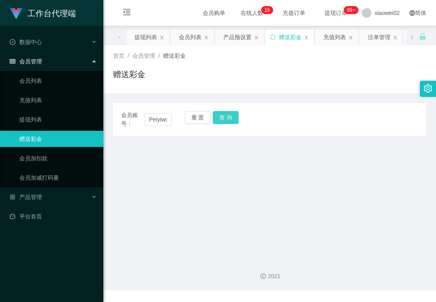
click at [230, 118] on button "查 询" at bounding box center [226, 117] width 26 height 13
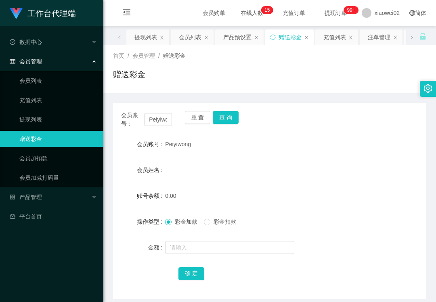
click at [193, 124] on div "重 置 查 询" at bounding box center [210, 119] width 51 height 17
drag, startPoint x: 156, startPoint y: 122, endPoint x: 205, endPoint y: 114, distance: 50.4
click at [156, 122] on input "Peiyiwong" at bounding box center [158, 119] width 28 height 13
drag, startPoint x: 226, startPoint y: 113, endPoint x: 217, endPoint y: 112, distance: 8.9
click at [226, 113] on button "查 询" at bounding box center [226, 117] width 26 height 13
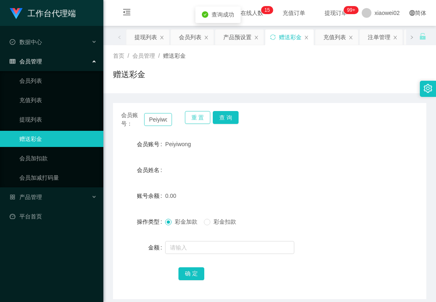
drag, startPoint x: 191, startPoint y: 117, endPoint x: 169, endPoint y: 117, distance: 21.8
click at [191, 117] on button "重 置" at bounding box center [198, 117] width 26 height 13
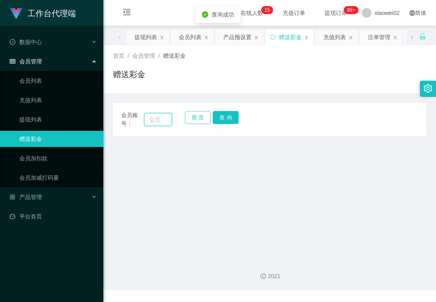
drag, startPoint x: 156, startPoint y: 117, endPoint x: 209, endPoint y: 118, distance: 53.7
click at [156, 118] on input "text" at bounding box center [158, 119] width 28 height 13
paste input "Peiyiwong"
type input "Peiyiwong"
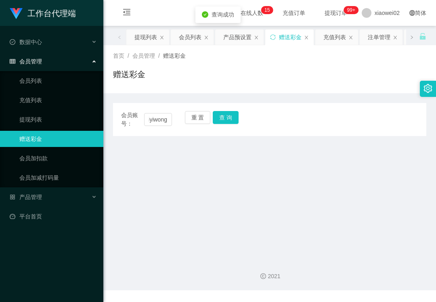
click at [240, 117] on div "会员账号： Peiyiwong 重 置 查 询" at bounding box center [270, 119] width 314 height 17
click at [233, 117] on button "查 询" at bounding box center [226, 117] width 26 height 13
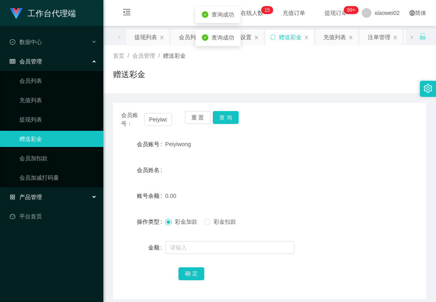
click at [46, 203] on div "产品管理" at bounding box center [51, 197] width 103 height 16
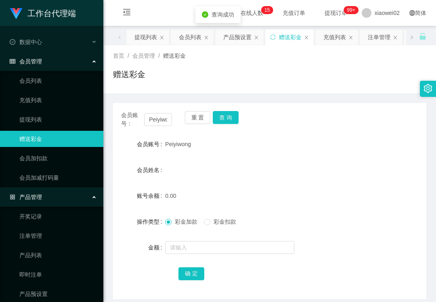
scroll to position [26, 0]
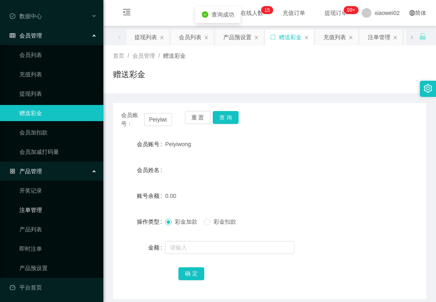
drag, startPoint x: 47, startPoint y: 204, endPoint x: 130, endPoint y: 175, distance: 87.4
click at [48, 204] on link "注单管理" at bounding box center [58, 210] width 78 height 16
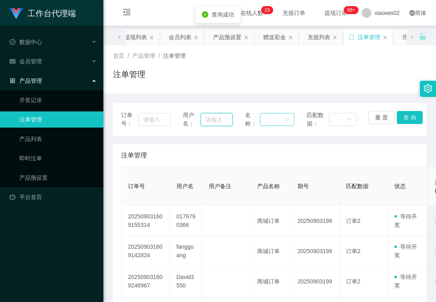
drag, startPoint x: 213, startPoint y: 119, endPoint x: 261, endPoint y: 116, distance: 47.7
click at [214, 119] on input "text" at bounding box center [217, 119] width 32 height 13
paste input "Peiyiwong"
type input "Peiyiwong"
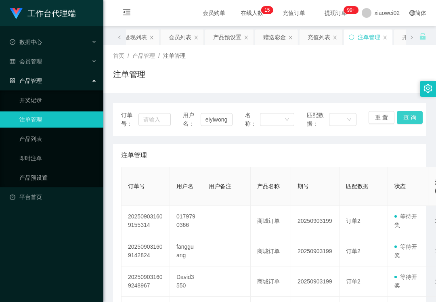
click at [407, 122] on button "查 询" at bounding box center [410, 117] width 26 height 13
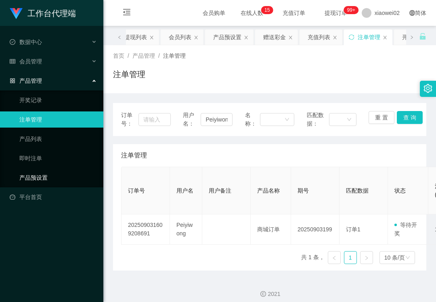
click at [63, 180] on link "产品预设置" at bounding box center [58, 178] width 78 height 16
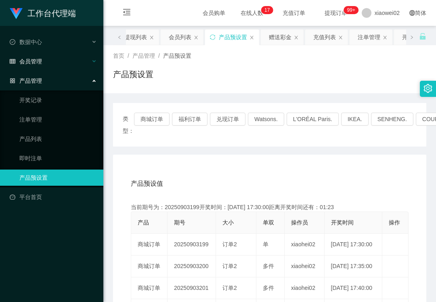
click at [39, 65] on div "会员管理" at bounding box center [51, 61] width 103 height 16
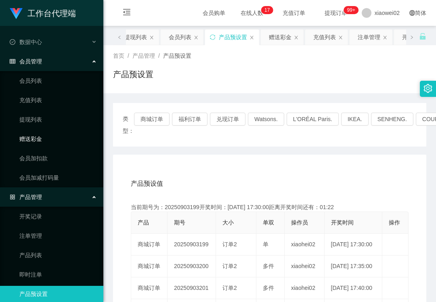
click at [36, 131] on link "赠送彩金" at bounding box center [58, 139] width 78 height 16
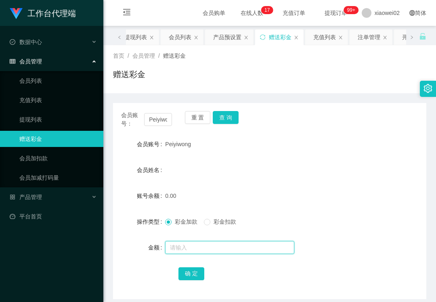
click at [204, 243] on input "text" at bounding box center [229, 247] width 129 height 13
type input "60"
drag, startPoint x: 187, startPoint y: 272, endPoint x: 214, endPoint y: 262, distance: 28.4
click at [187, 272] on button "确 定" at bounding box center [192, 273] width 26 height 13
click at [97, 246] on div "工作台代理端 数据中心 会员管理 会员列表 充值列表 提现列表 赠送彩金 会员加扣款 会员加减打码量 产品管理 开奖记录 注单管理 产品列表 即时注单 产品预…" at bounding box center [51, 151] width 103 height 302
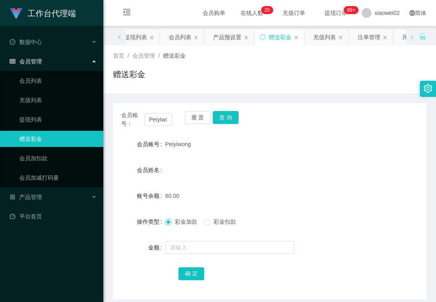
click at [400, 95] on div "会员账号： Peiyiwong 重 置 查 询 会员账号 Peiyiwong 会员姓名 账号余额 60.00 操作类型 彩金加款 彩金扣款 金额 确 定" at bounding box center [270, 196] width 314 height 206
click at [44, 112] on link "提现列表" at bounding box center [58, 120] width 78 height 16
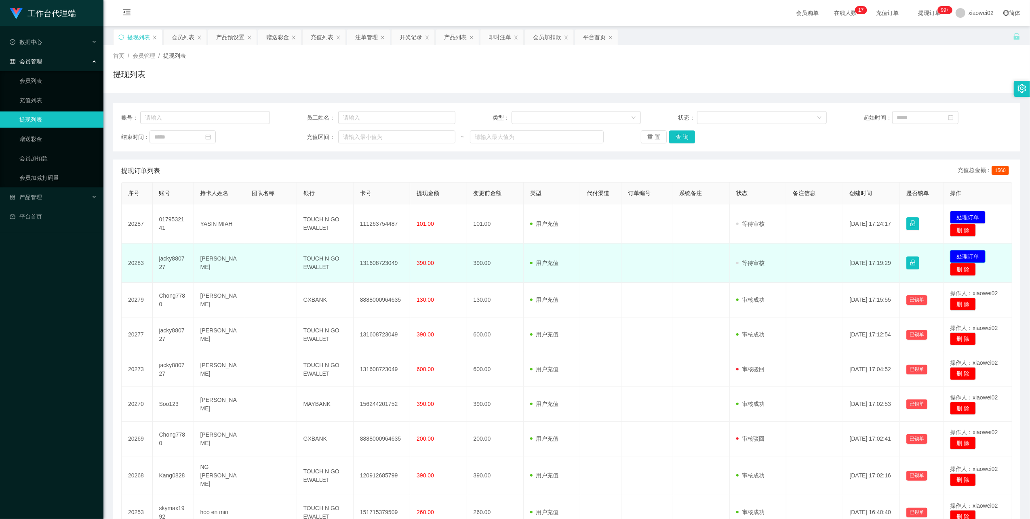
click at [436, 251] on button "处理订单" at bounding box center [968, 256] width 36 height 13
click at [381, 261] on td "131608723049" at bounding box center [382, 263] width 57 height 39
copy td "131608723049"
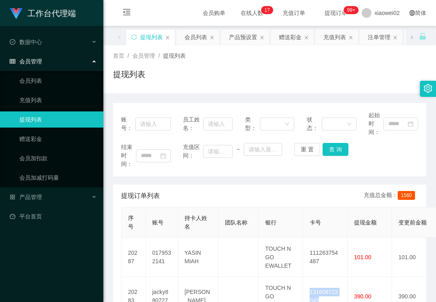
click at [296, 72] on div "提现列表" at bounding box center [270, 77] width 314 height 19
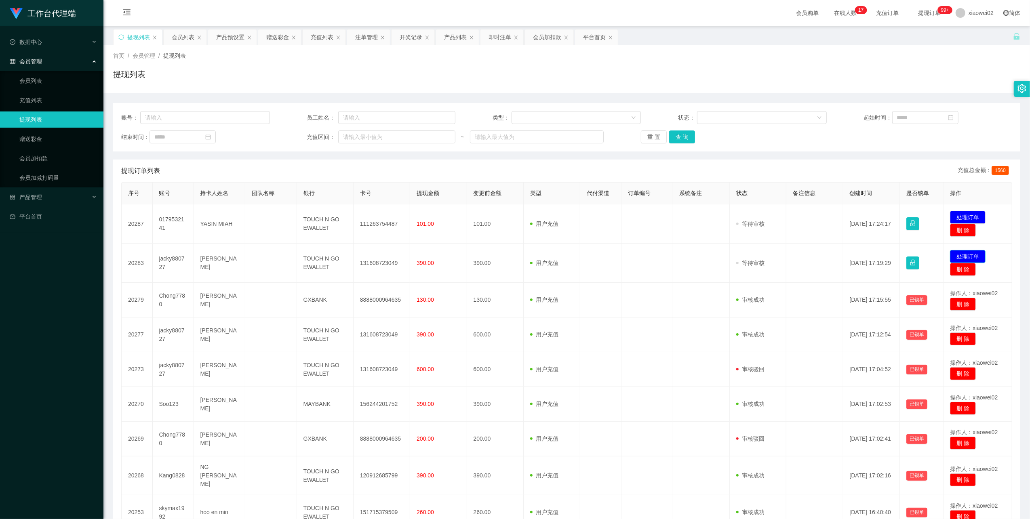
drag, startPoint x: 961, startPoint y: 255, endPoint x: 953, endPoint y: 253, distance: 8.4
click at [436, 255] on button "处理订单" at bounding box center [968, 256] width 36 height 13
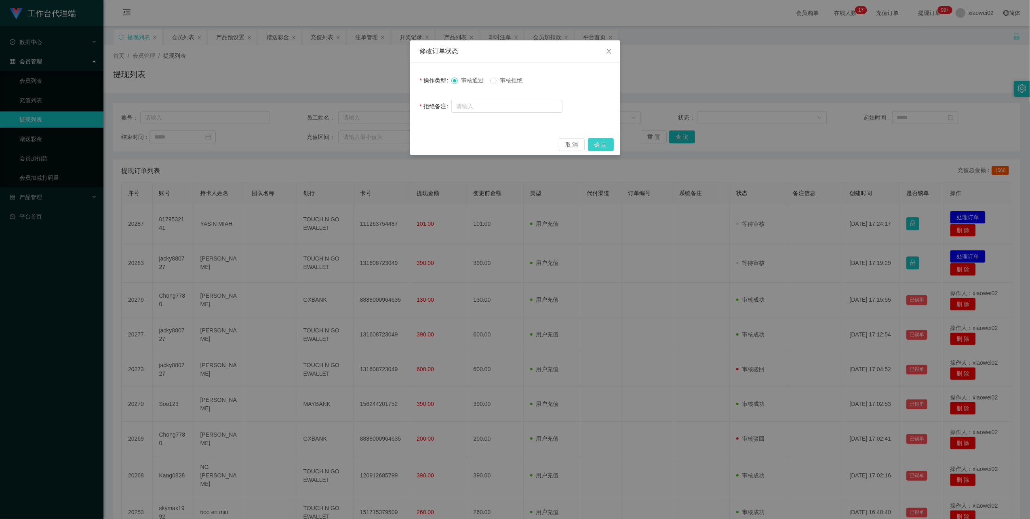
click at [436, 144] on button "确 定" at bounding box center [601, 144] width 26 height 13
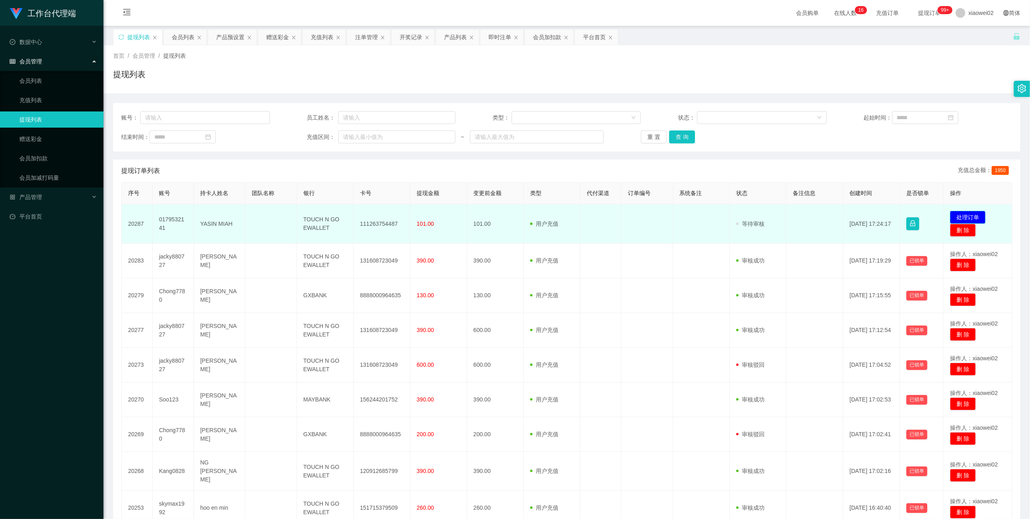
click at [436, 216] on button "处理订单" at bounding box center [968, 217] width 36 height 13
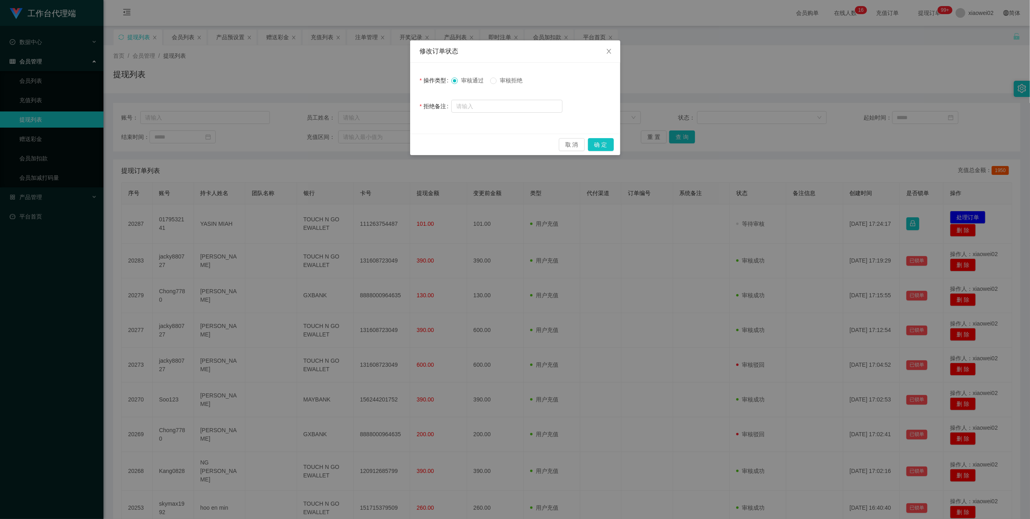
drag, startPoint x: 511, startPoint y: 79, endPoint x: 529, endPoint y: 96, distance: 24.3
click at [436, 79] on span "审核拒绝" at bounding box center [511, 80] width 29 height 6
click at [436, 145] on button "确 定" at bounding box center [601, 144] width 26 height 13
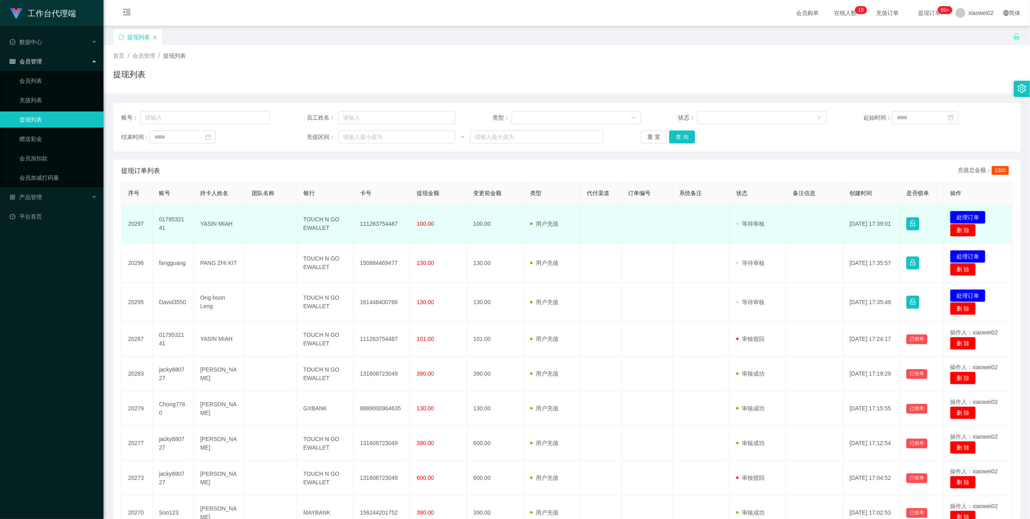
click at [436, 215] on button "处理订单" at bounding box center [968, 217] width 36 height 13
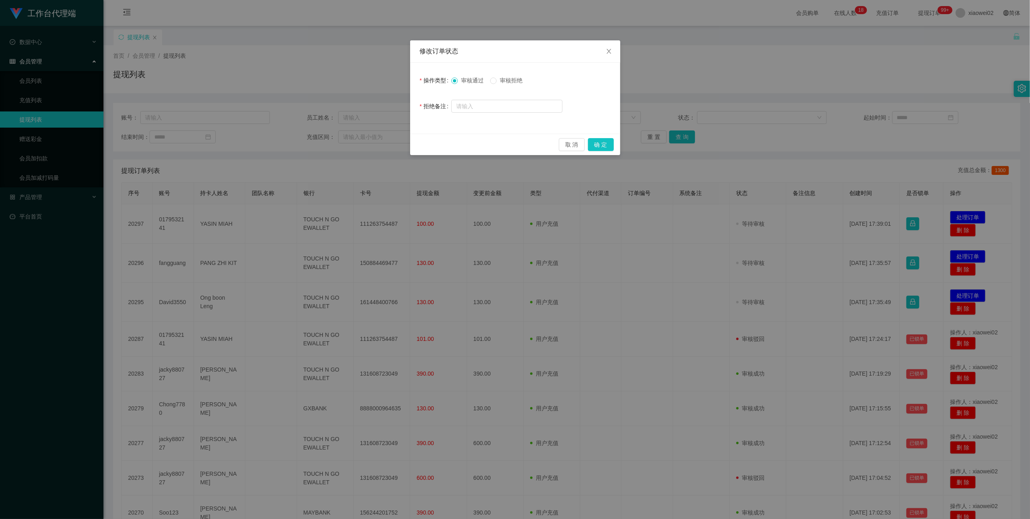
drag, startPoint x: 525, startPoint y: 81, endPoint x: 529, endPoint y: 82, distance: 4.4
click at [436, 81] on span "审核拒绝" at bounding box center [511, 80] width 29 height 6
click at [436, 142] on button "确 定" at bounding box center [601, 144] width 26 height 13
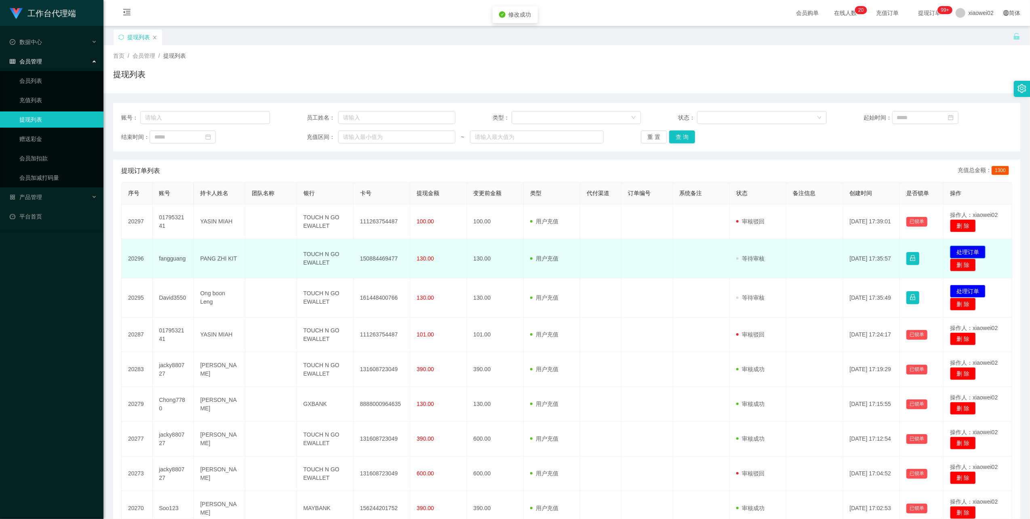
click at [436, 246] on button "处理订单" at bounding box center [968, 252] width 36 height 13
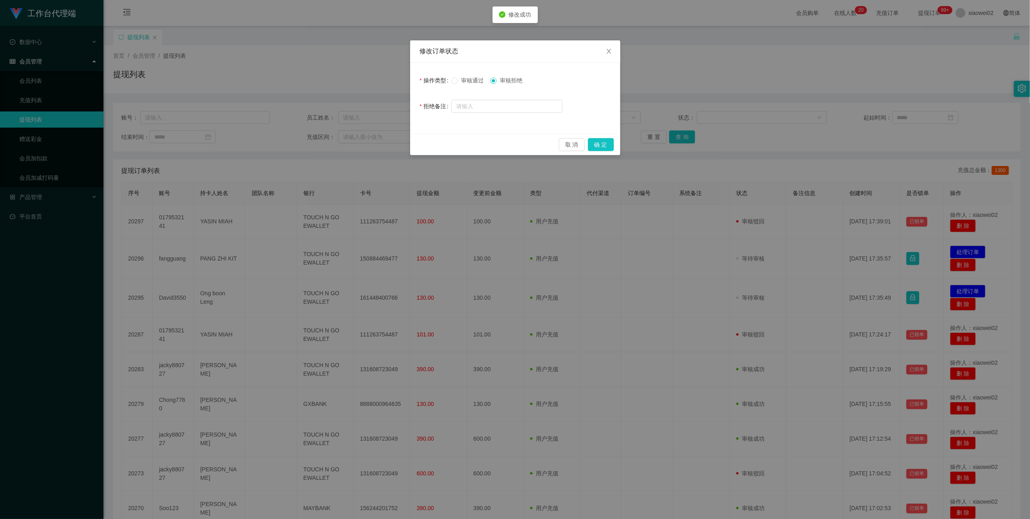
click at [436, 80] on span "审核通过" at bounding box center [472, 80] width 29 height 6
click at [436, 143] on button "确 定" at bounding box center [601, 144] width 26 height 13
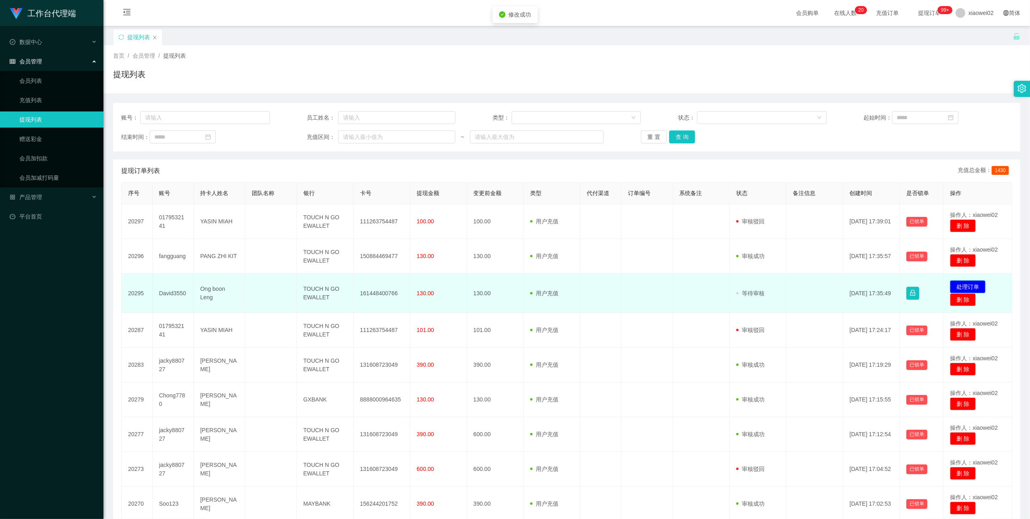
click at [436, 283] on button "处理订单" at bounding box center [968, 286] width 36 height 13
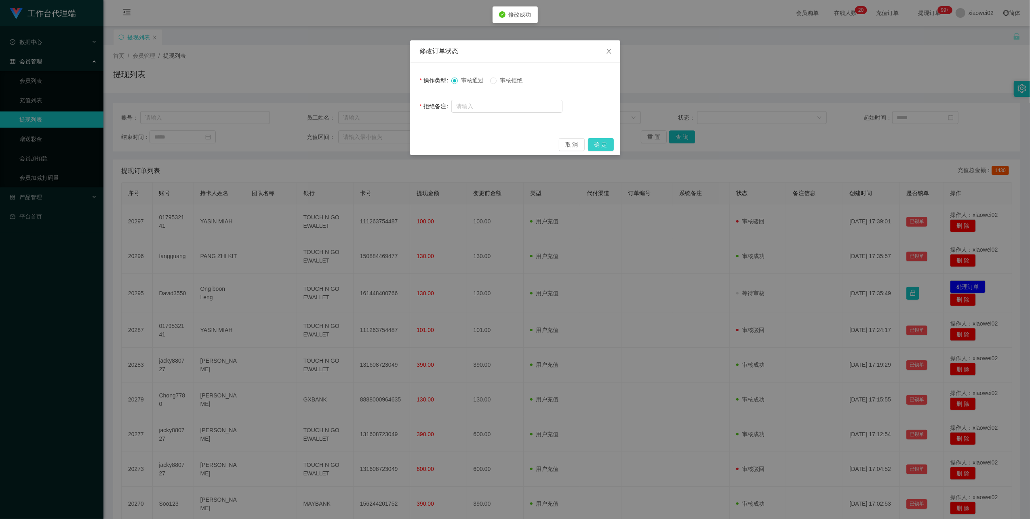
click at [436, 141] on button "确 定" at bounding box center [601, 144] width 26 height 13
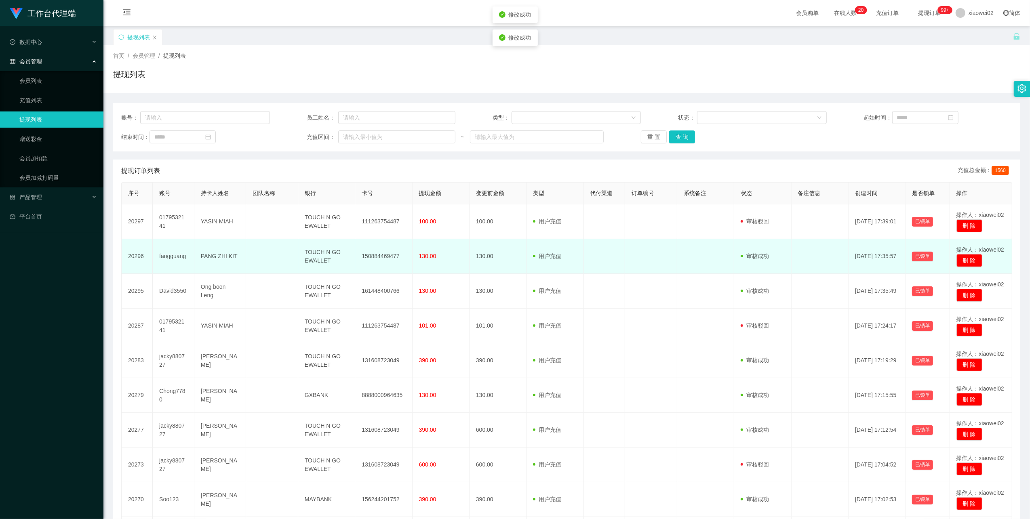
click at [377, 254] on td "150884469477" at bounding box center [383, 256] width 57 height 35
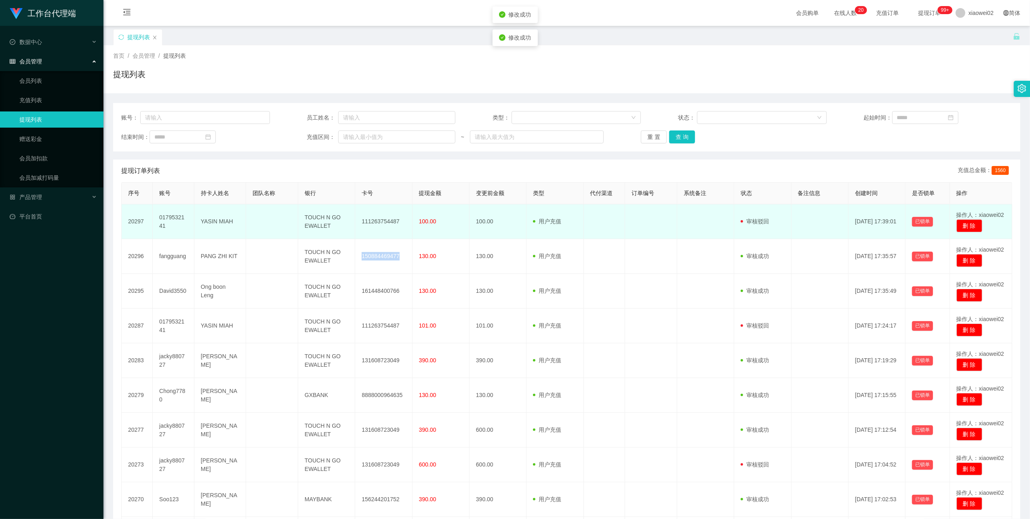
copy td "150884469477"
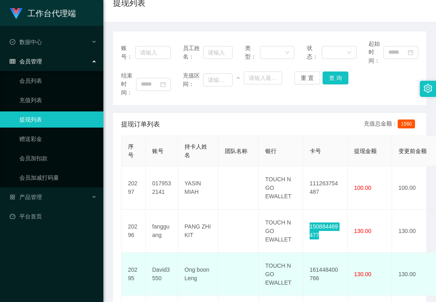
scroll to position [107, 0]
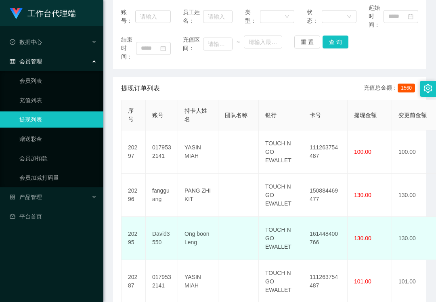
click at [322, 233] on td "161448400766" at bounding box center [325, 238] width 44 height 43
copy td "161448400766"
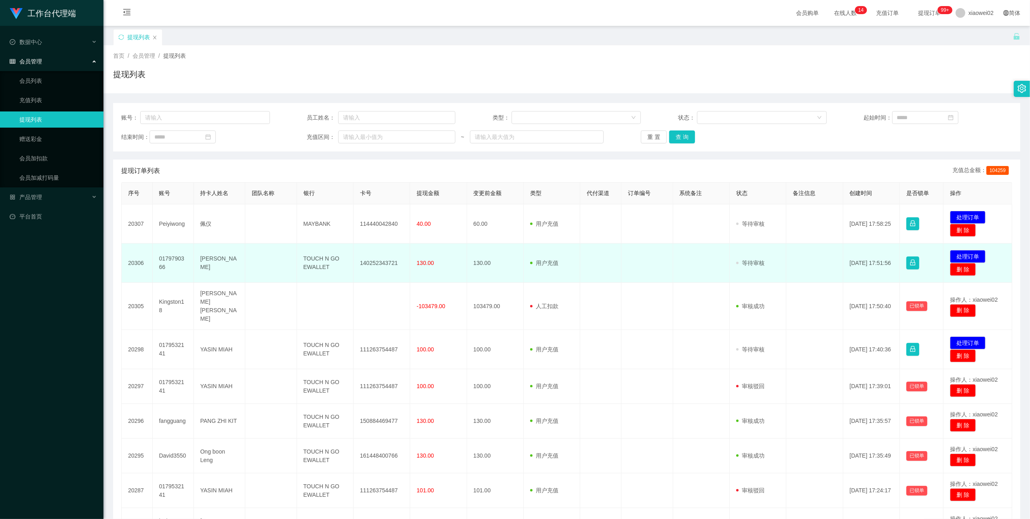
click at [367, 263] on td "140252343721" at bounding box center [382, 263] width 57 height 39
click at [369, 263] on td "140252343721" at bounding box center [382, 263] width 57 height 39
click at [382, 264] on td "140252343721" at bounding box center [382, 263] width 57 height 39
copy td "140252343721"
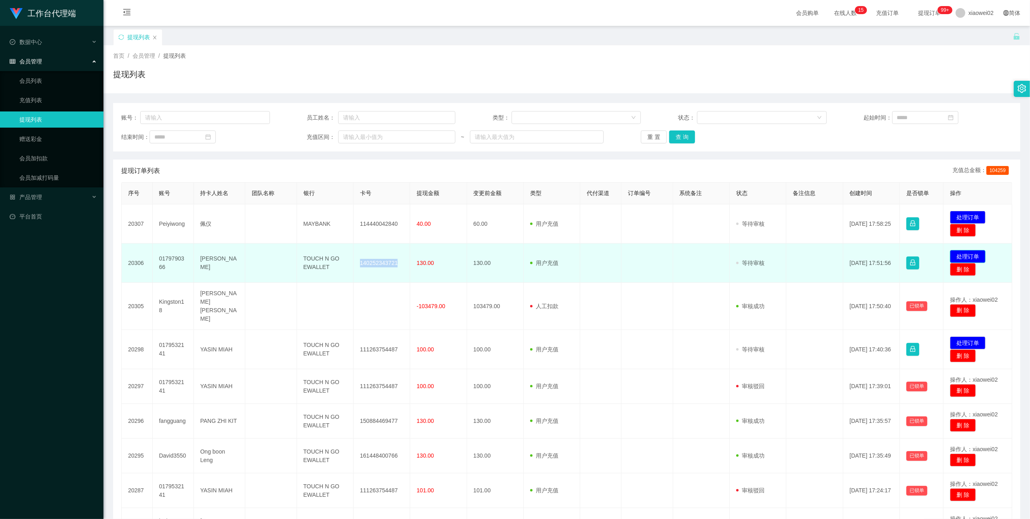
click at [965, 261] on button "处理订单" at bounding box center [968, 256] width 36 height 13
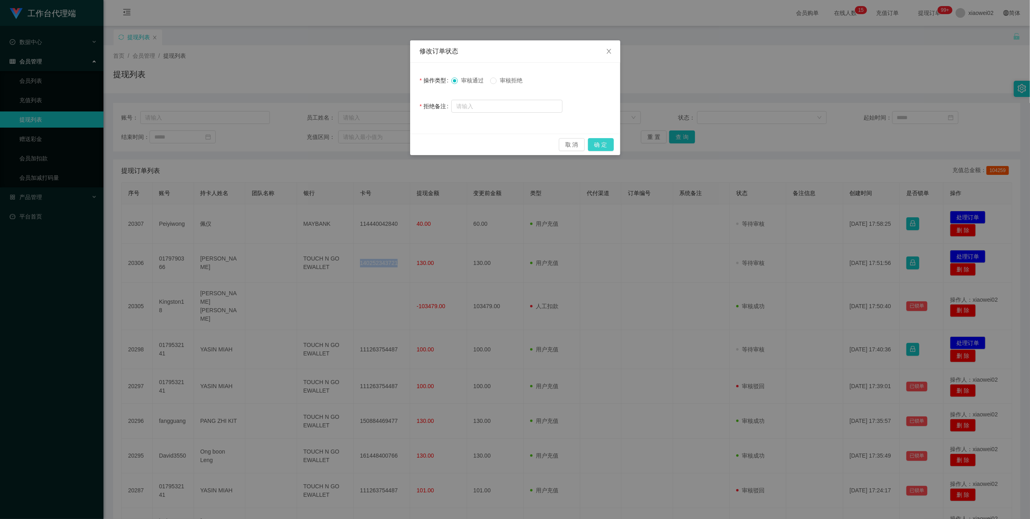
click at [595, 141] on button "确 定" at bounding box center [601, 144] width 26 height 13
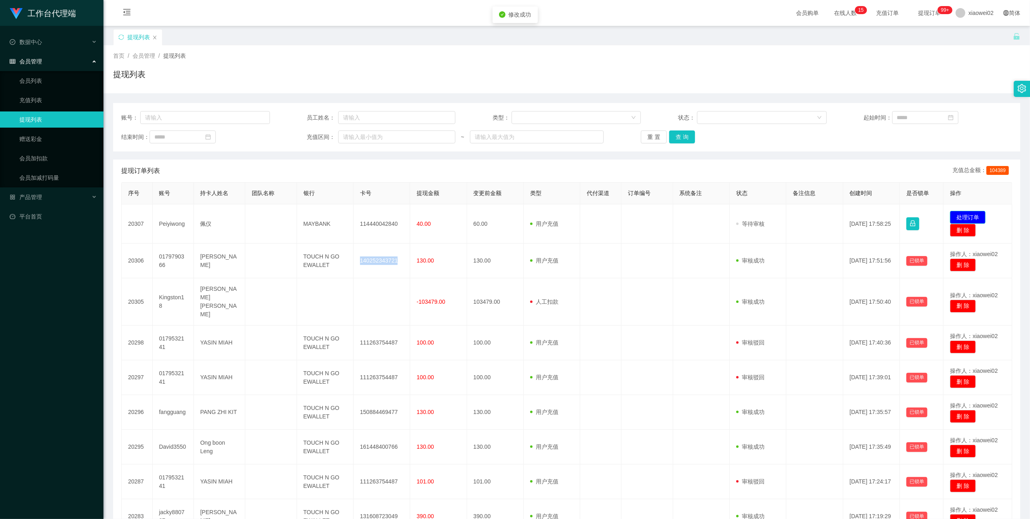
click at [950, 214] on button "处理订单" at bounding box center [968, 217] width 36 height 13
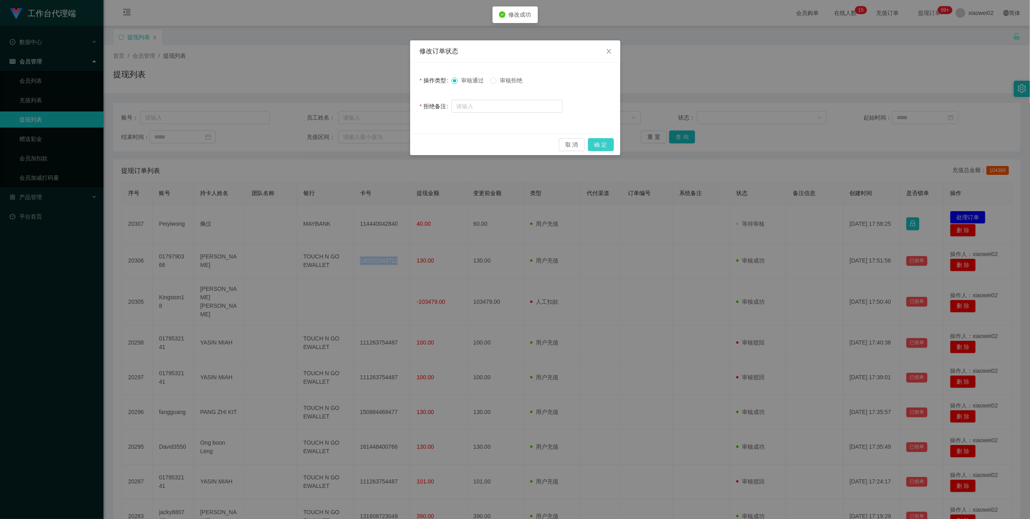
click at [598, 143] on button "确 定" at bounding box center [601, 144] width 26 height 13
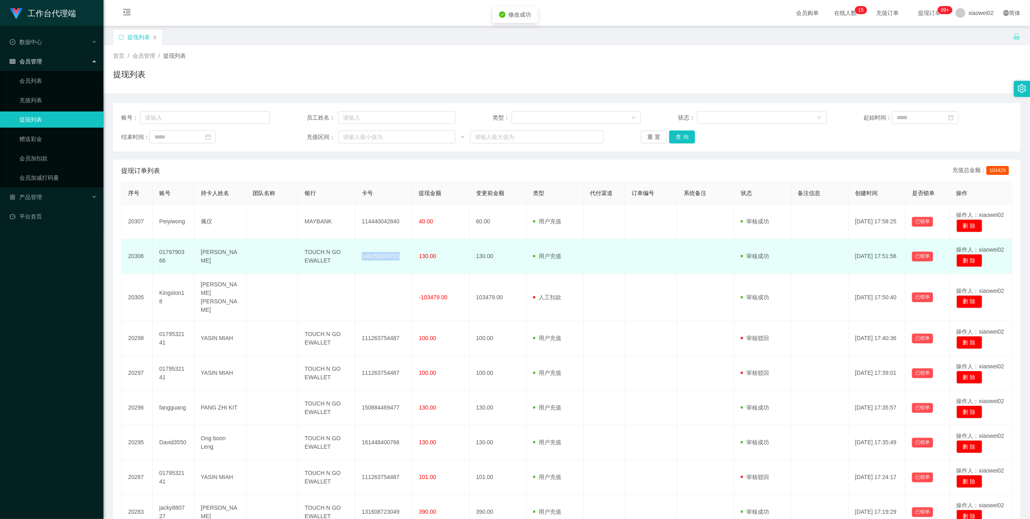
click at [392, 258] on td "140252343721" at bounding box center [383, 256] width 57 height 35
drag, startPoint x: 392, startPoint y: 258, endPoint x: 396, endPoint y: 250, distance: 8.5
click at [392, 258] on td "140252343721" at bounding box center [383, 256] width 57 height 35
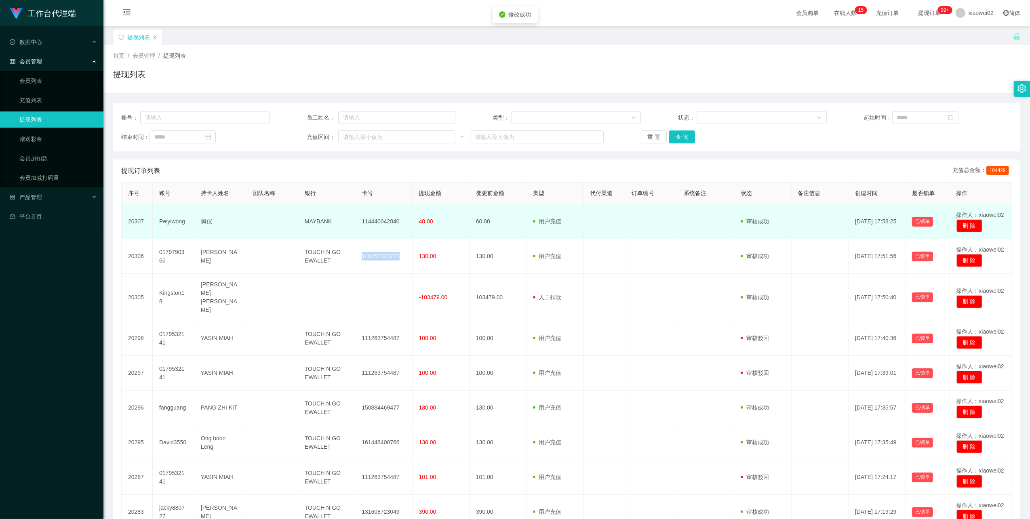
copy td "140252343721"
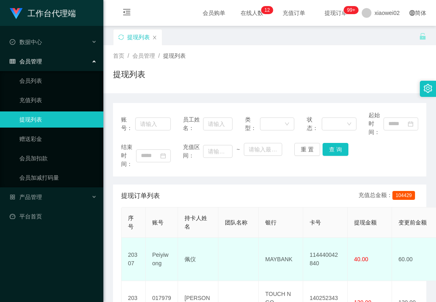
click at [326, 257] on td "114440042840" at bounding box center [325, 259] width 44 height 43
copy td "114440042840"
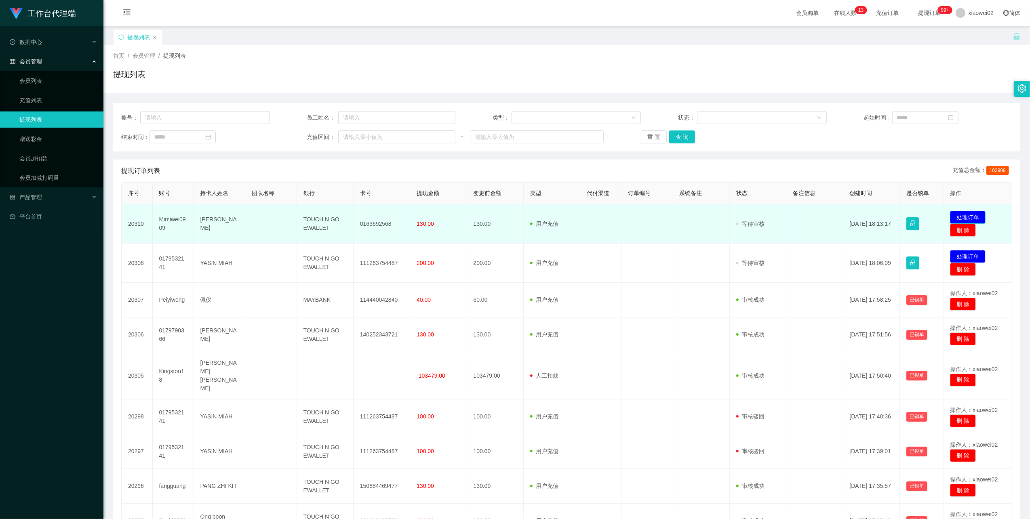
click at [962, 215] on button "处理订单" at bounding box center [968, 217] width 36 height 13
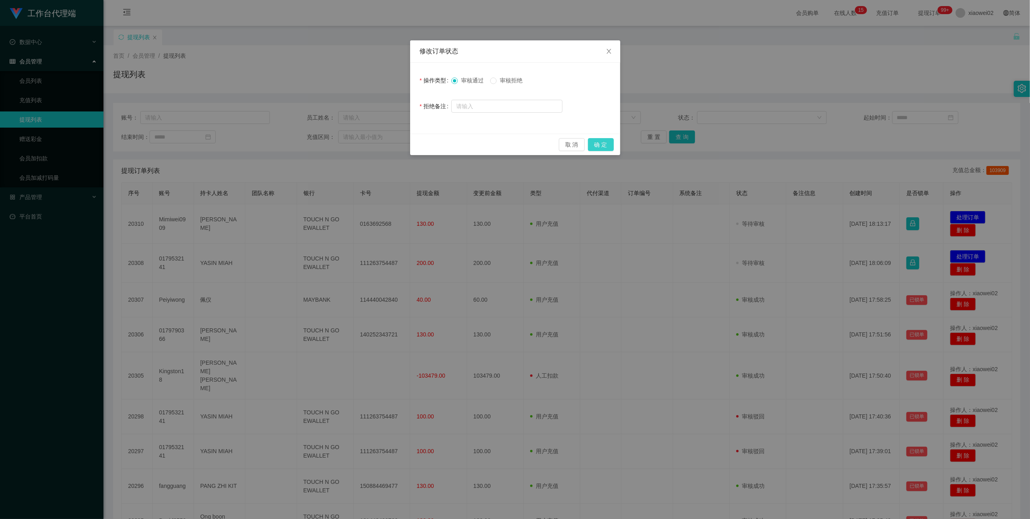
click at [610, 148] on button "确 定" at bounding box center [601, 144] width 26 height 13
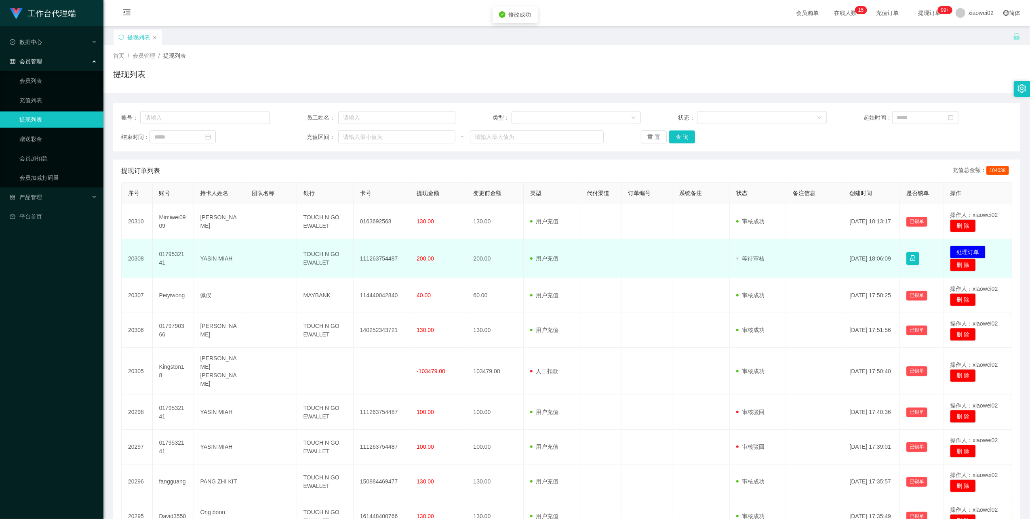
click at [169, 255] on td "0179532141" at bounding box center [173, 258] width 41 height 39
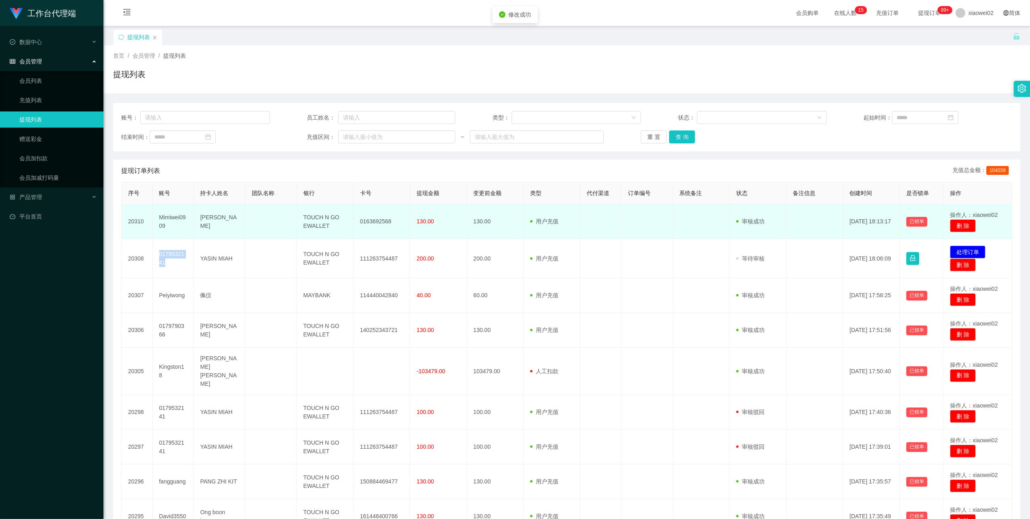
copy td "0179532141"
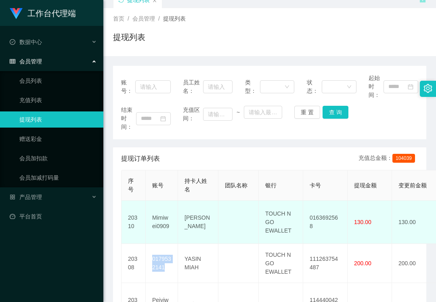
scroll to position [54, 0]
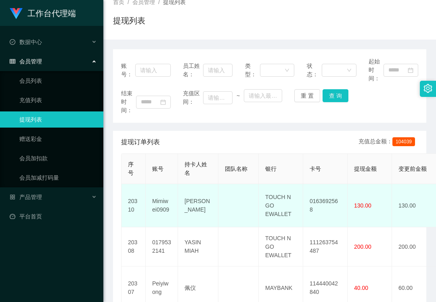
click at [312, 204] on td "0163692568" at bounding box center [325, 205] width 44 height 43
click at [325, 208] on td "0163692568" at bounding box center [325, 205] width 44 height 43
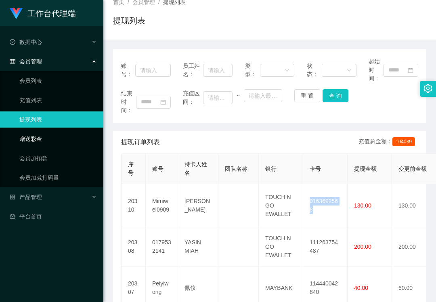
click at [20, 141] on link "赠送彩金" at bounding box center [58, 139] width 78 height 16
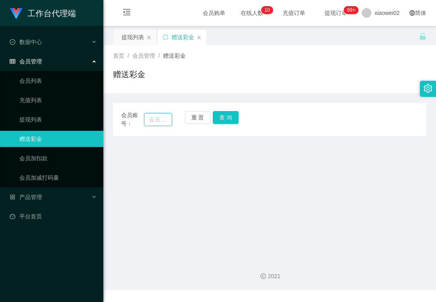
click at [160, 118] on input "text" at bounding box center [158, 119] width 28 height 13
paste input "Kang0828"
type input "Kang0828"
click at [222, 114] on button "查 询" at bounding box center [226, 117] width 26 height 13
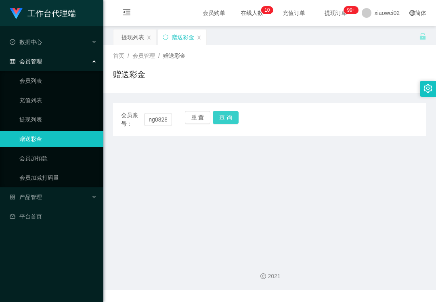
scroll to position [0, 0]
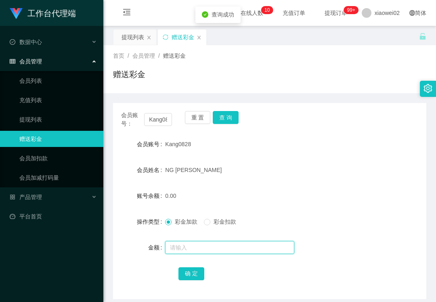
click at [208, 242] on input "text" at bounding box center [229, 247] width 129 height 13
type input "150"
click at [180, 275] on button "确 定" at bounding box center [192, 273] width 26 height 13
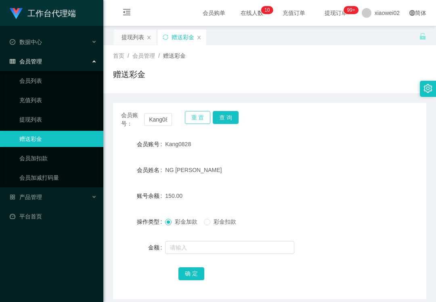
drag, startPoint x: 191, startPoint y: 123, endPoint x: 181, endPoint y: 123, distance: 9.3
click at [191, 123] on button "重 置" at bounding box center [198, 117] width 26 height 13
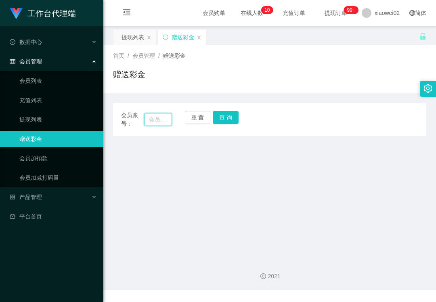
click at [158, 124] on input "text" at bounding box center [158, 119] width 28 height 13
paste input "jacky880727"
type input "jacky880727"
click at [218, 119] on button "查 询" at bounding box center [226, 117] width 26 height 13
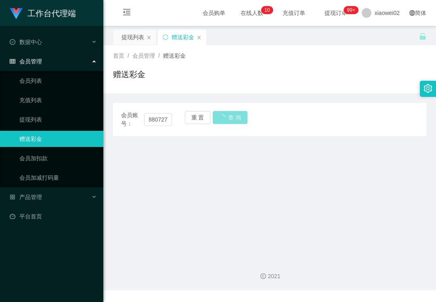
scroll to position [0, 0]
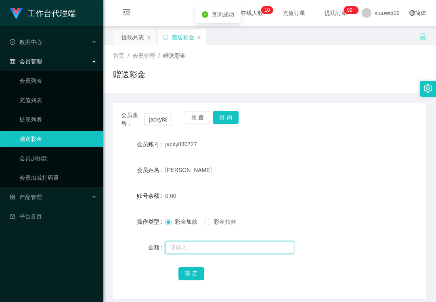
click at [183, 246] on input "text" at bounding box center [229, 247] width 129 height 13
type input "150"
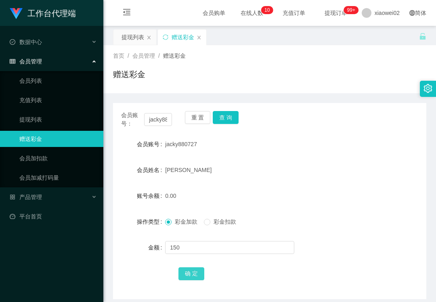
drag, startPoint x: 192, startPoint y: 277, endPoint x: 182, endPoint y: 267, distance: 13.4
click at [192, 277] on button "确 定" at bounding box center [192, 273] width 26 height 13
click at [28, 125] on link "提现列表" at bounding box center [58, 120] width 78 height 16
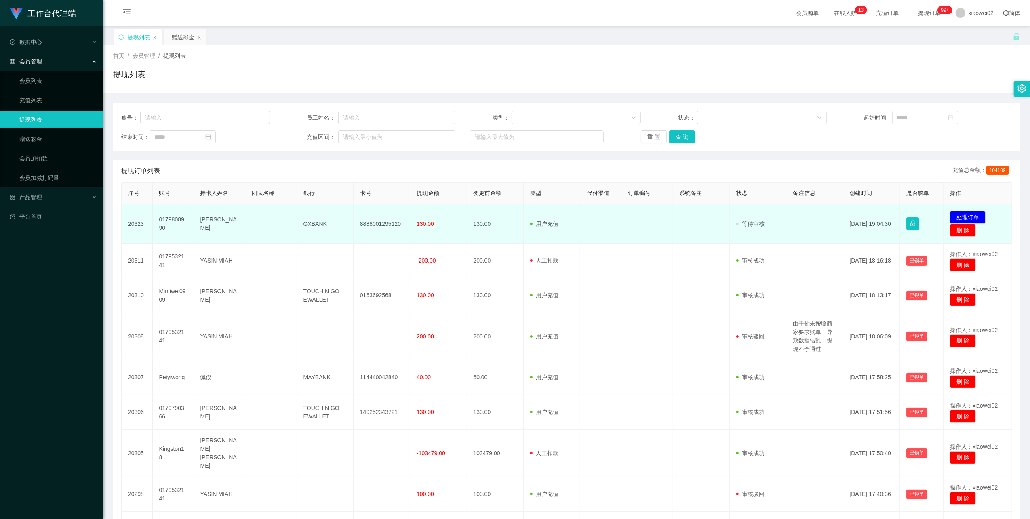
click at [382, 223] on td "8888001295120" at bounding box center [382, 223] width 57 height 39
drag, startPoint x: 382, startPoint y: 223, endPoint x: 455, endPoint y: 208, distance: 74.2
click at [382, 223] on td "8888001295120" at bounding box center [382, 223] width 57 height 39
copy td "8888001295120"
click at [965, 214] on button "处理订单" at bounding box center [968, 217] width 36 height 13
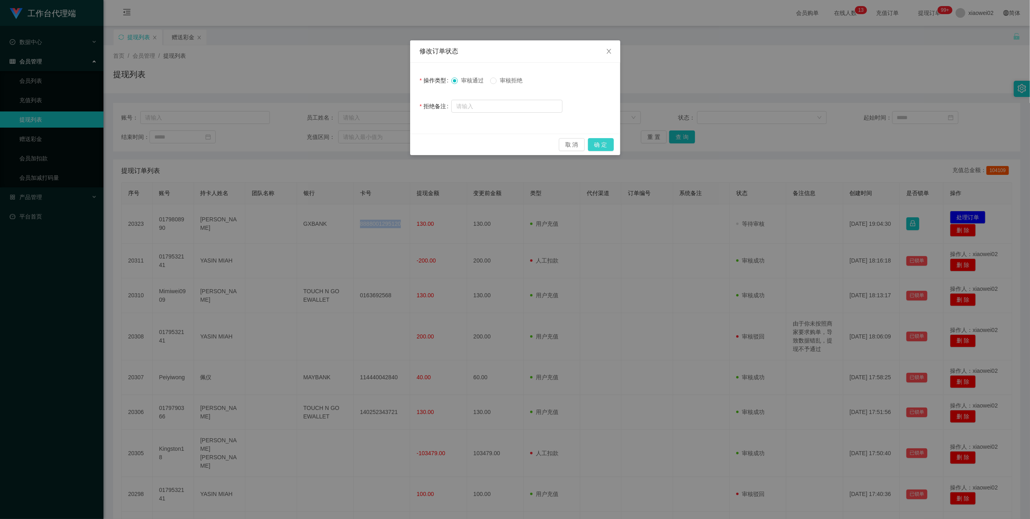
click at [600, 145] on button "确 定" at bounding box center [601, 144] width 26 height 13
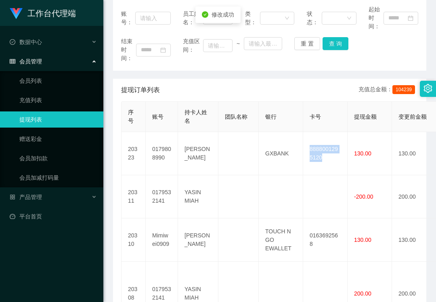
scroll to position [107, 0]
